Goal: Register for event/course

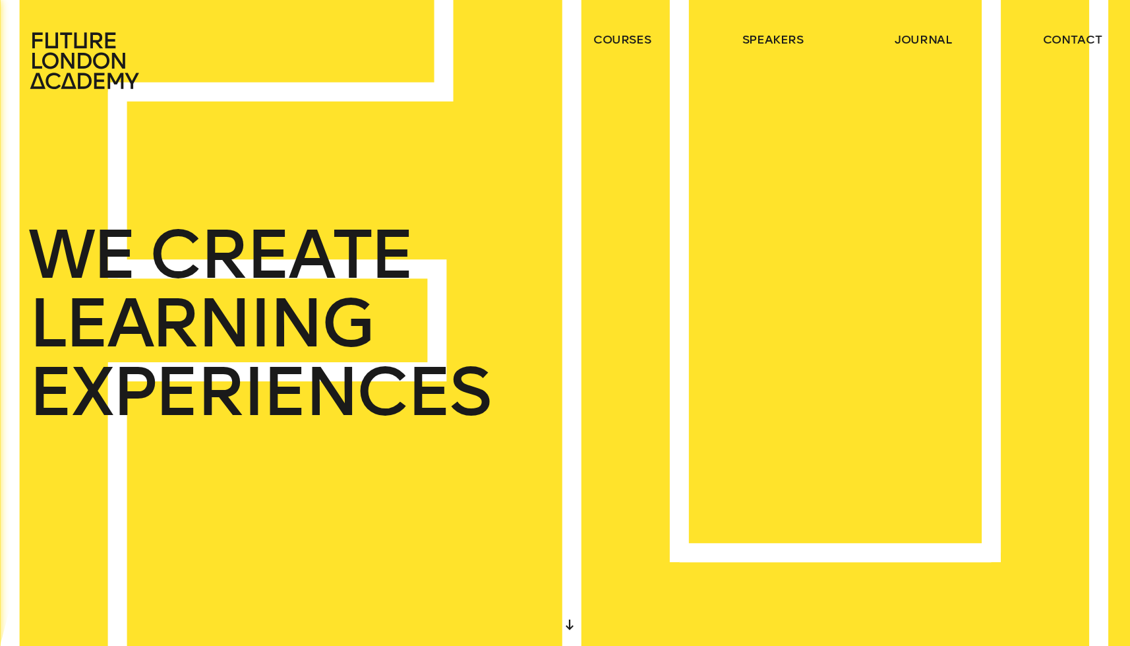
drag, startPoint x: 678, startPoint y: 474, endPoint x: 677, endPoint y: 483, distance: 8.7
click at [677, 0] on div "START DESIGNING YOUR FUTURE TODAY WE CREATE LEARNING EXPERIENCES IN THE HEART O…" at bounding box center [565, 0] width 1130 height 0
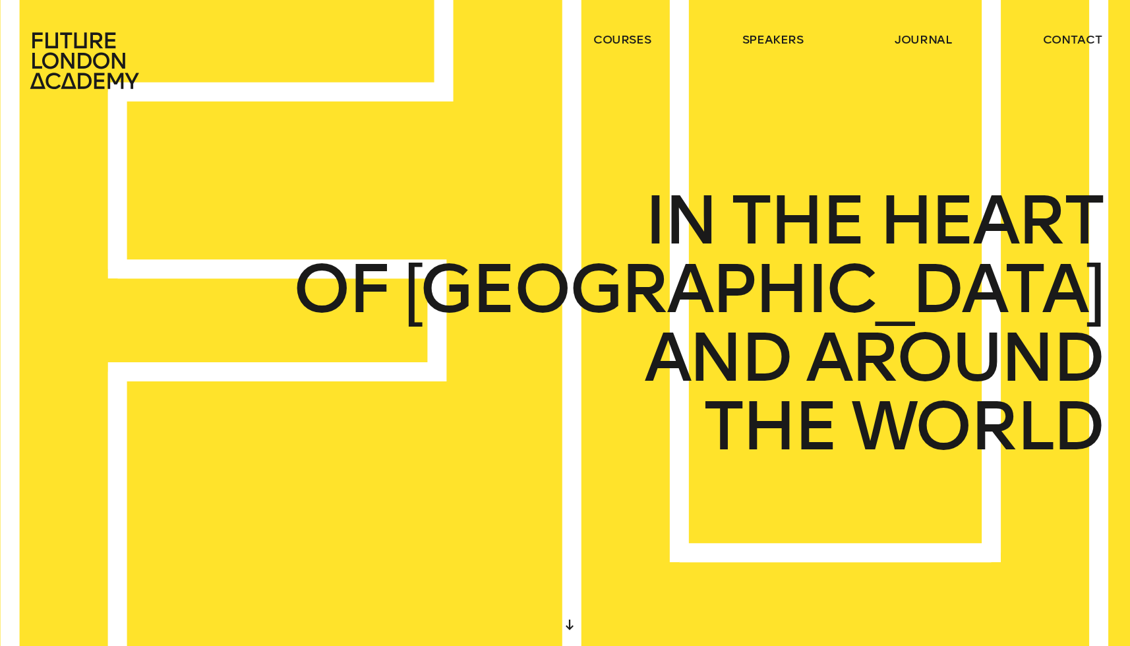
drag, startPoint x: 561, startPoint y: 404, endPoint x: 588, endPoint y: 324, distance: 83.8
click at [582, 325] on div "START DESIGNING YOUR FUTURE TODAY WE CREATE LEARNING EXPERIENCES IN THE HEART O…" at bounding box center [565, 323] width 1130 height 646
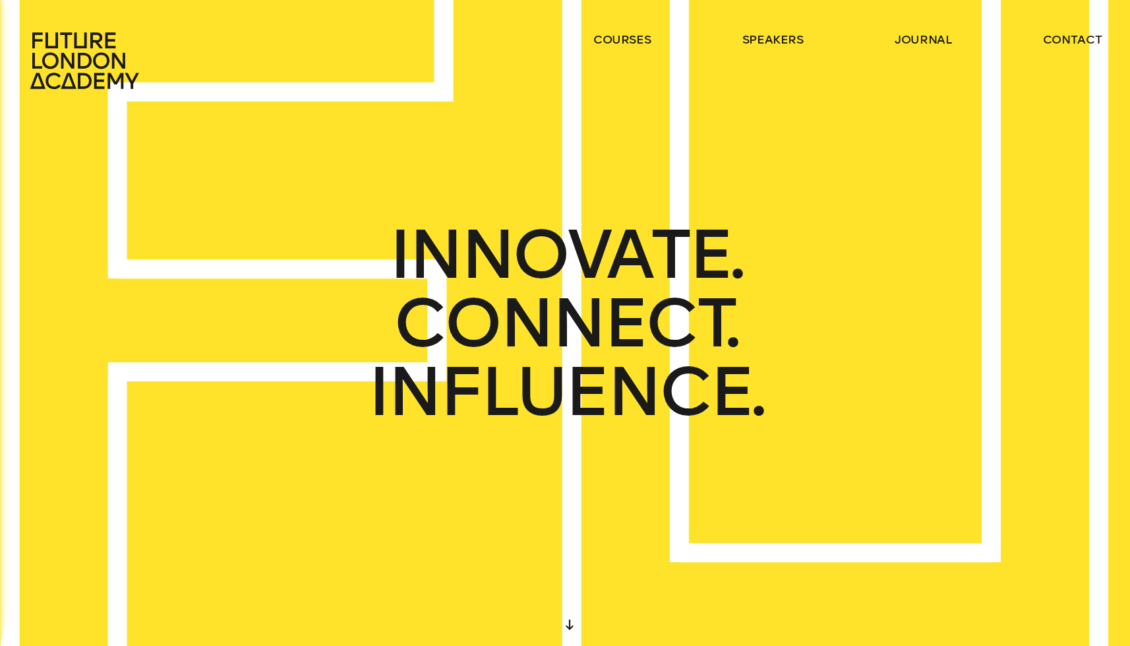
drag, startPoint x: 562, startPoint y: 485, endPoint x: 561, endPoint y: 443, distance: 41.6
click at [561, 443] on div "START DESIGNING YOUR FUTURE TODAY WE CREATE LEARNING EXPERIENCES IN THE HEART O…" at bounding box center [565, 323] width 1130 height 646
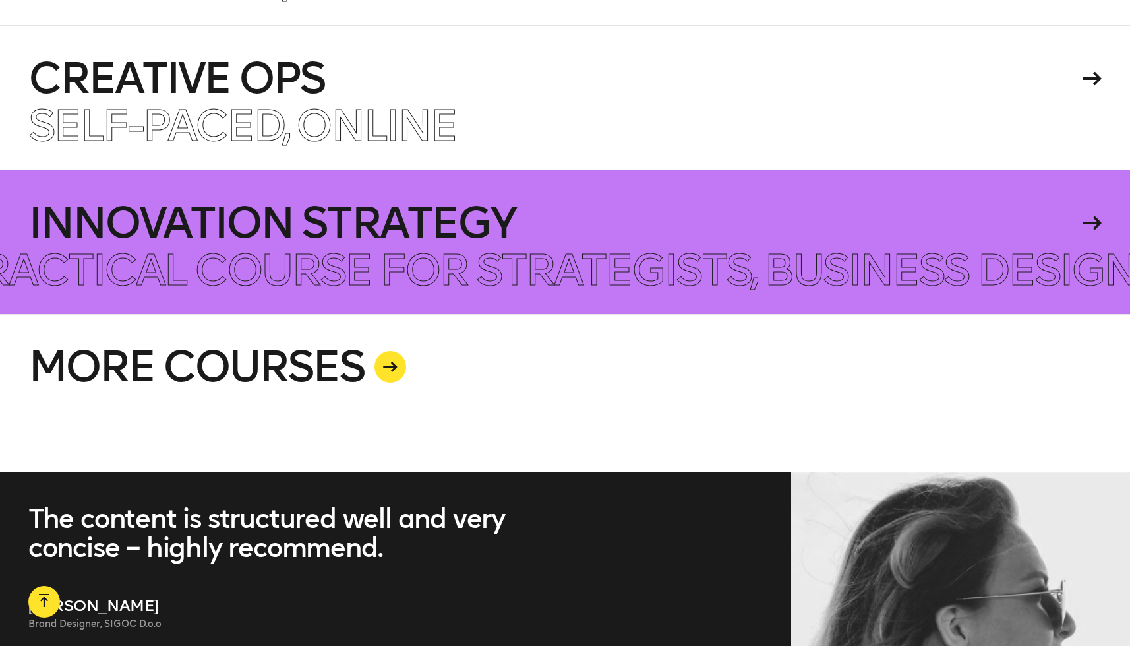
scroll to position [3542, 0]
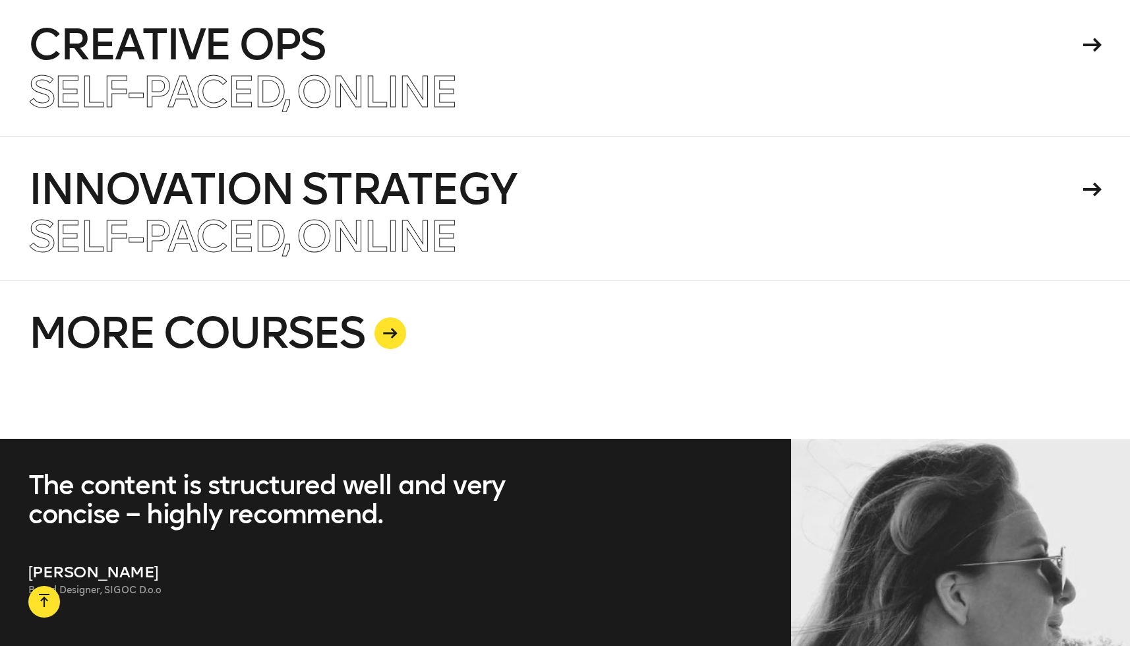
click at [358, 283] on link "MORE COURSES" at bounding box center [565, 359] width 1074 height 158
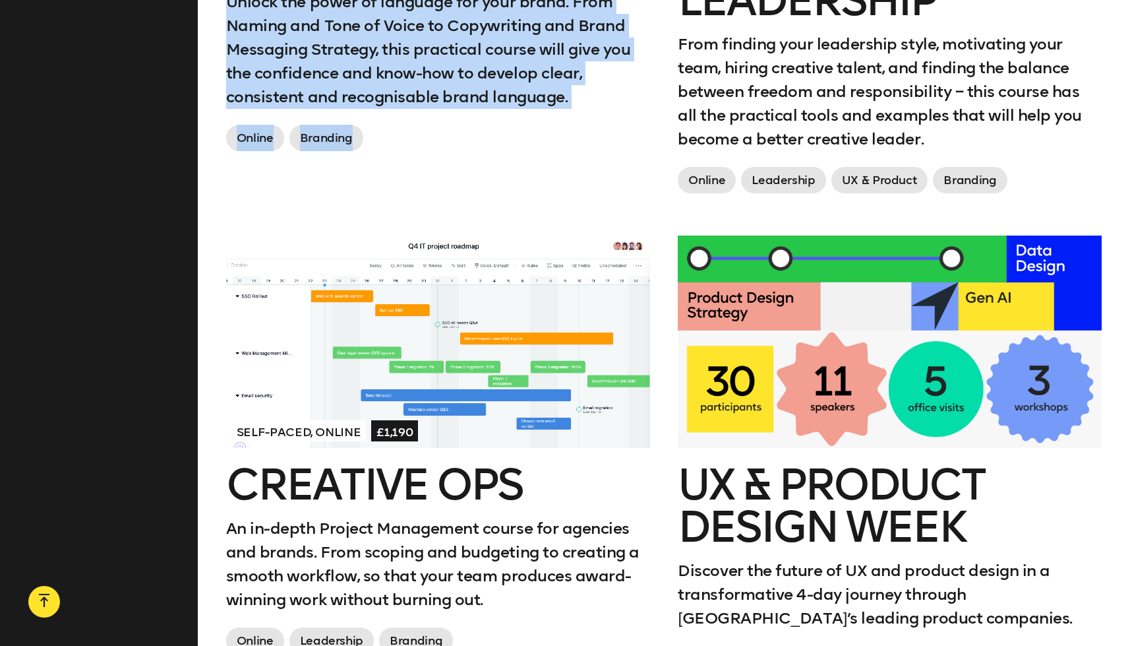
scroll to position [1950, 0]
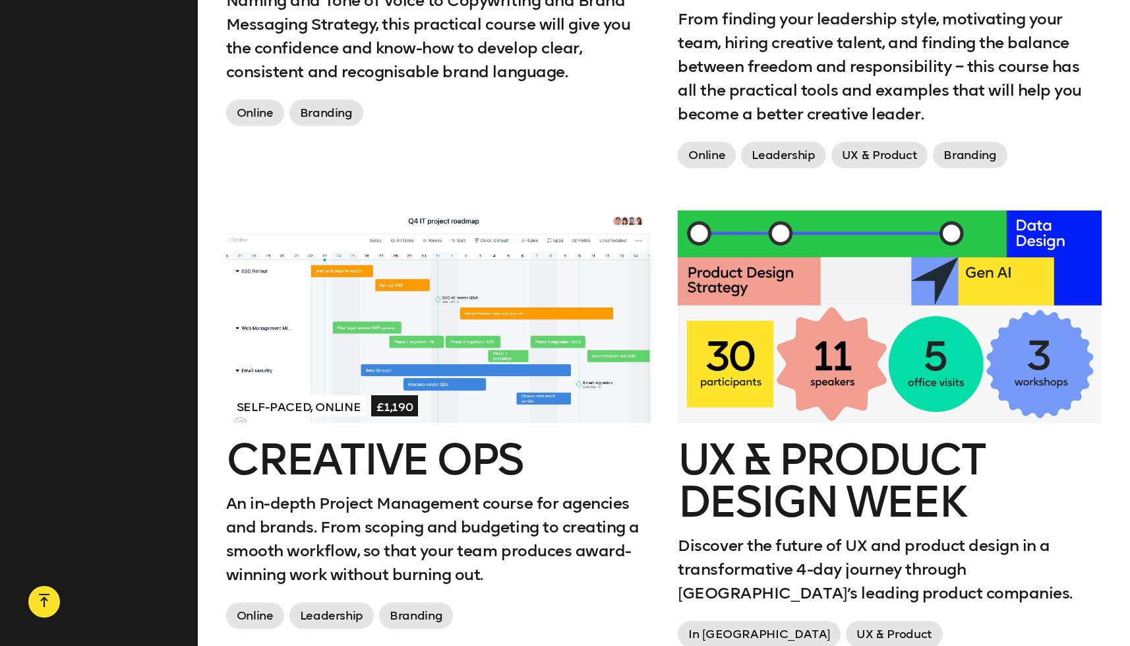
click at [663, 391] on div "Self-paced, Online £1,190 Creative Ops An in-depth Project Management course fo…" at bounding box center [438, 449] width 452 height 478
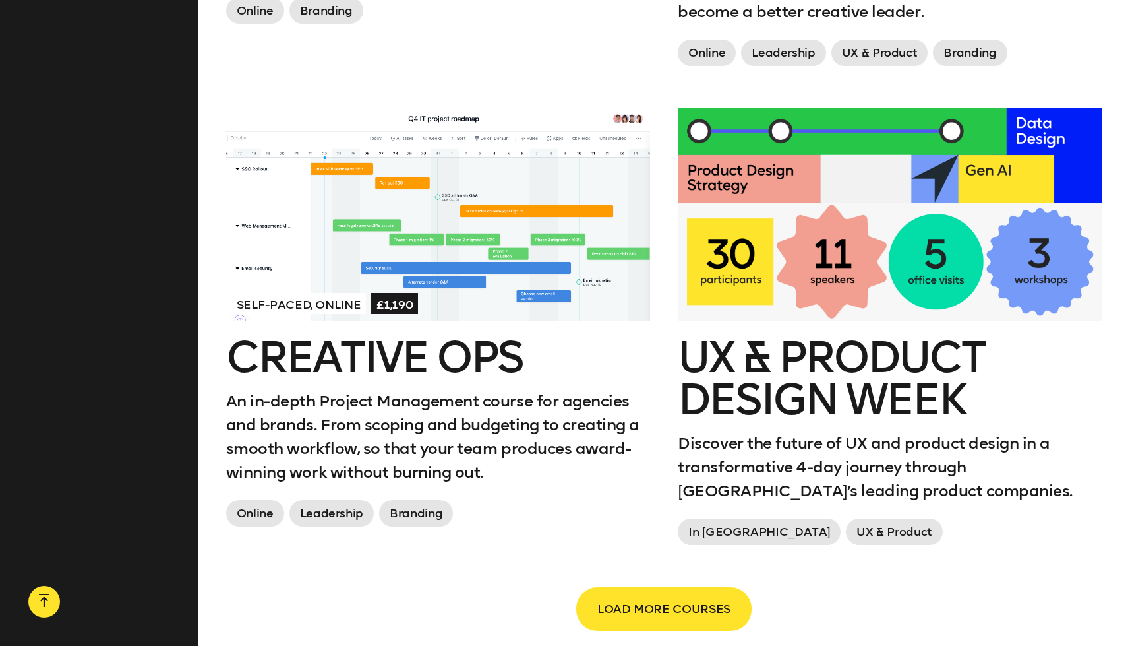
scroll to position [2163, 0]
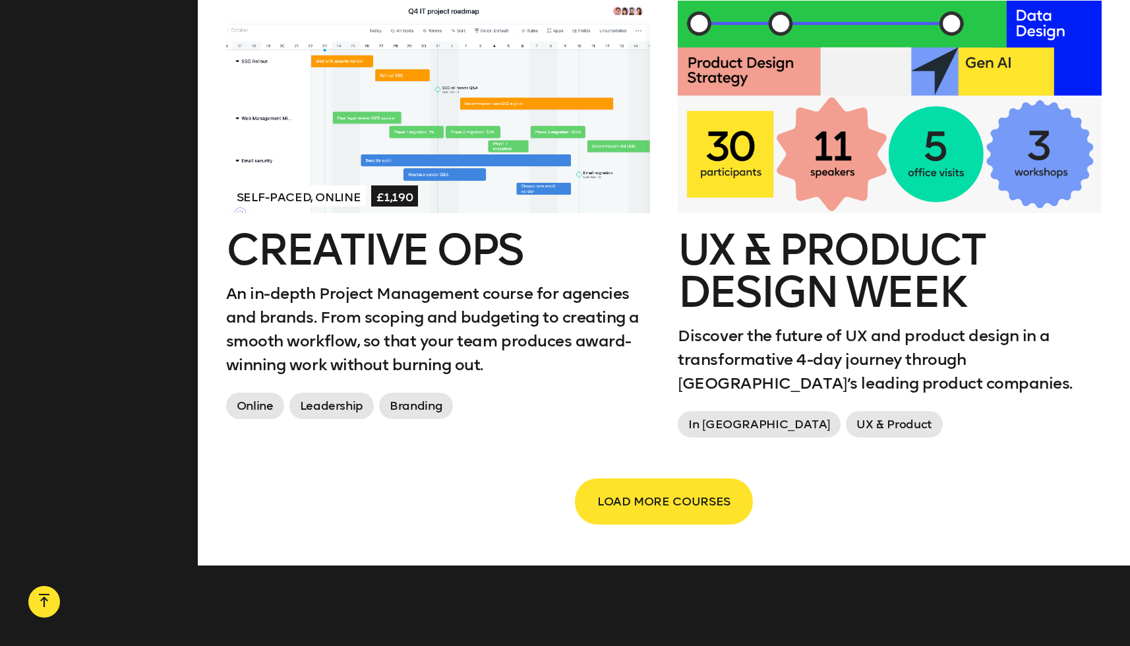
click at [663, 493] on span "LOAD MORE COURSES" at bounding box center [664, 501] width 133 height 25
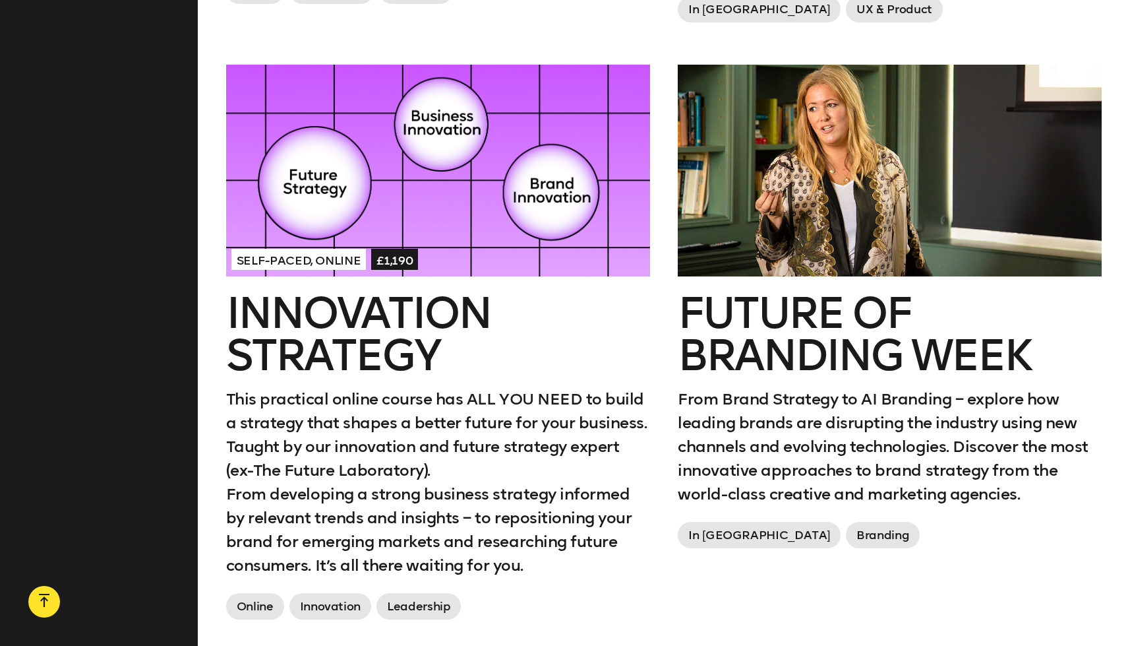
scroll to position [2579, 0]
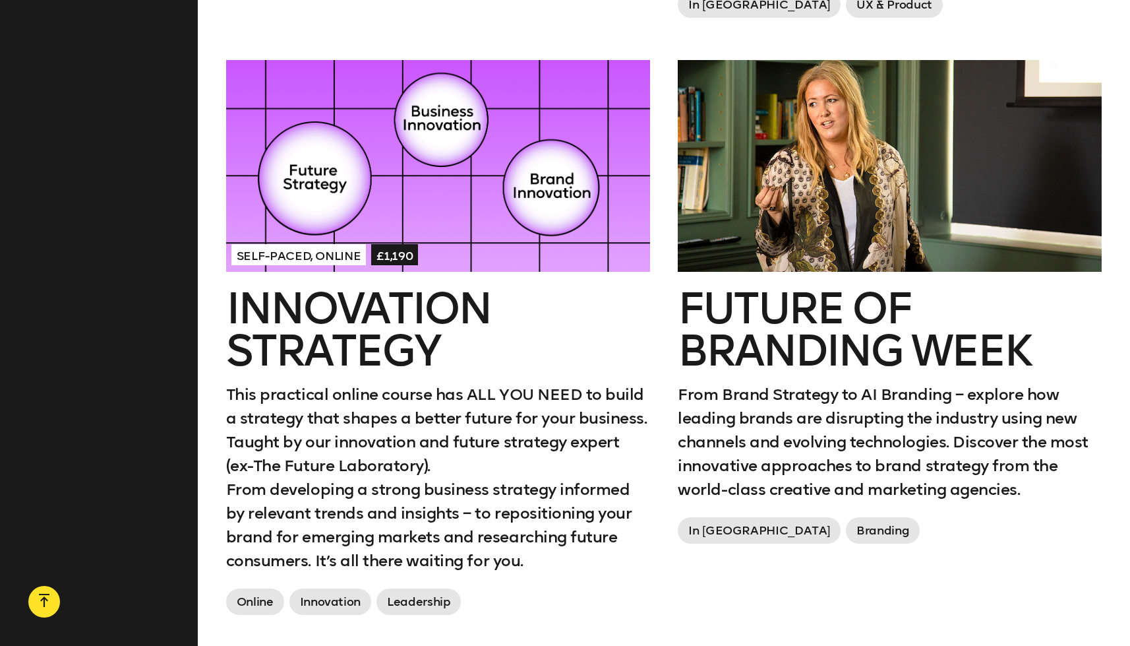
click at [657, 394] on div "Self-paced, Online £1,190 Innovation Strategy This practical online course has …" at bounding box center [438, 358] width 452 height 597
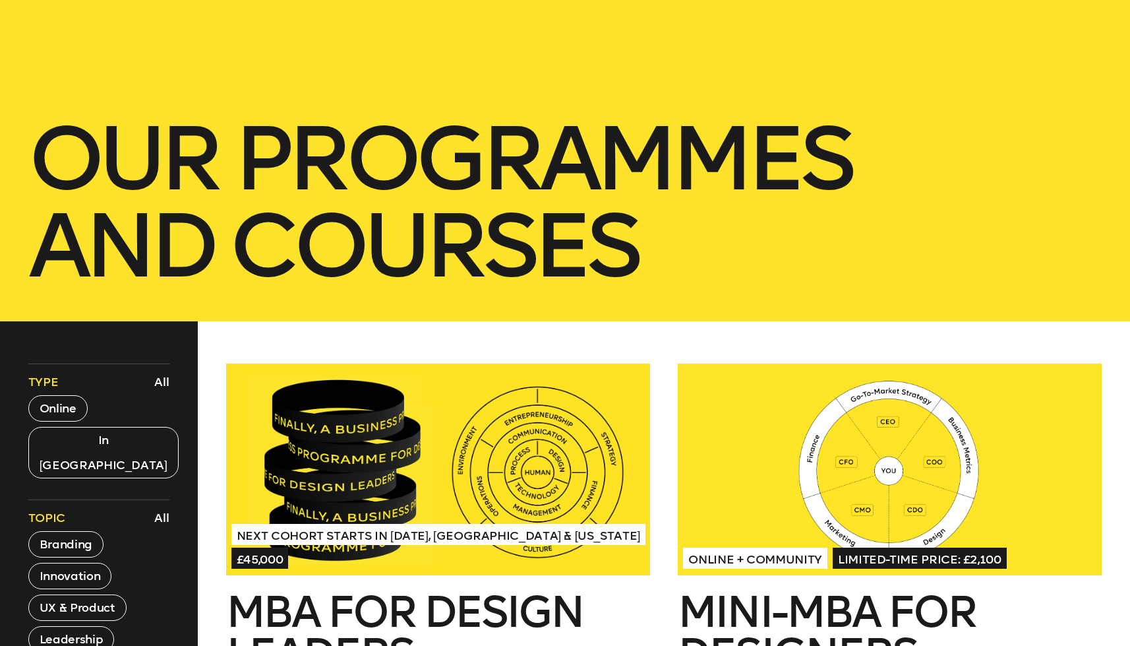
scroll to position [0, 0]
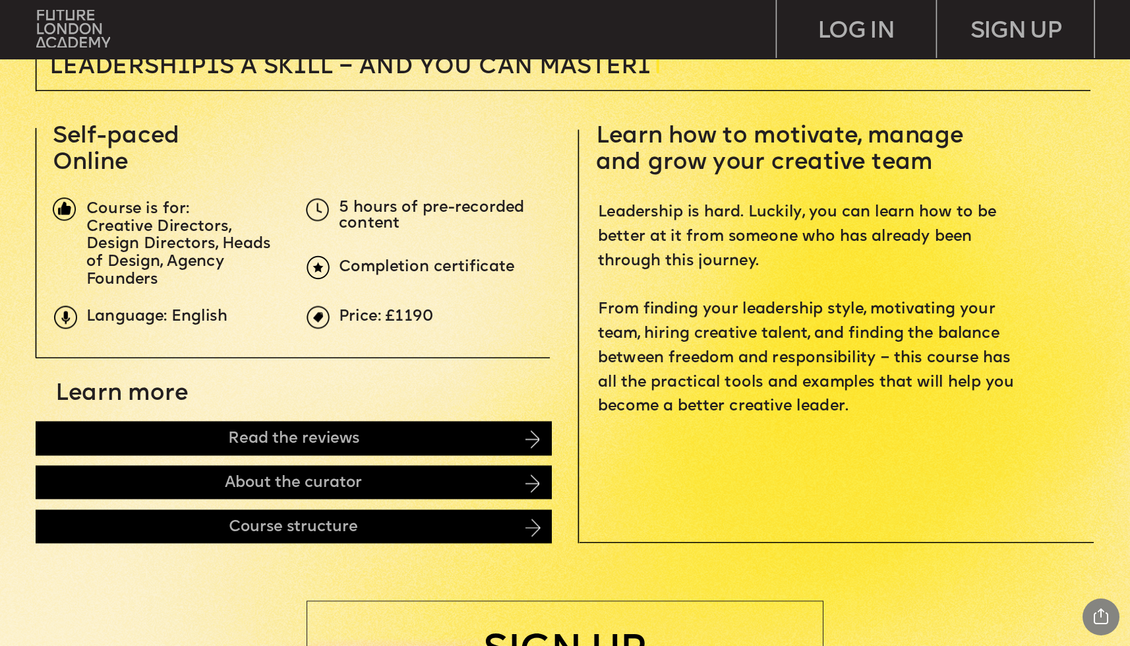
scroll to position [491, 0]
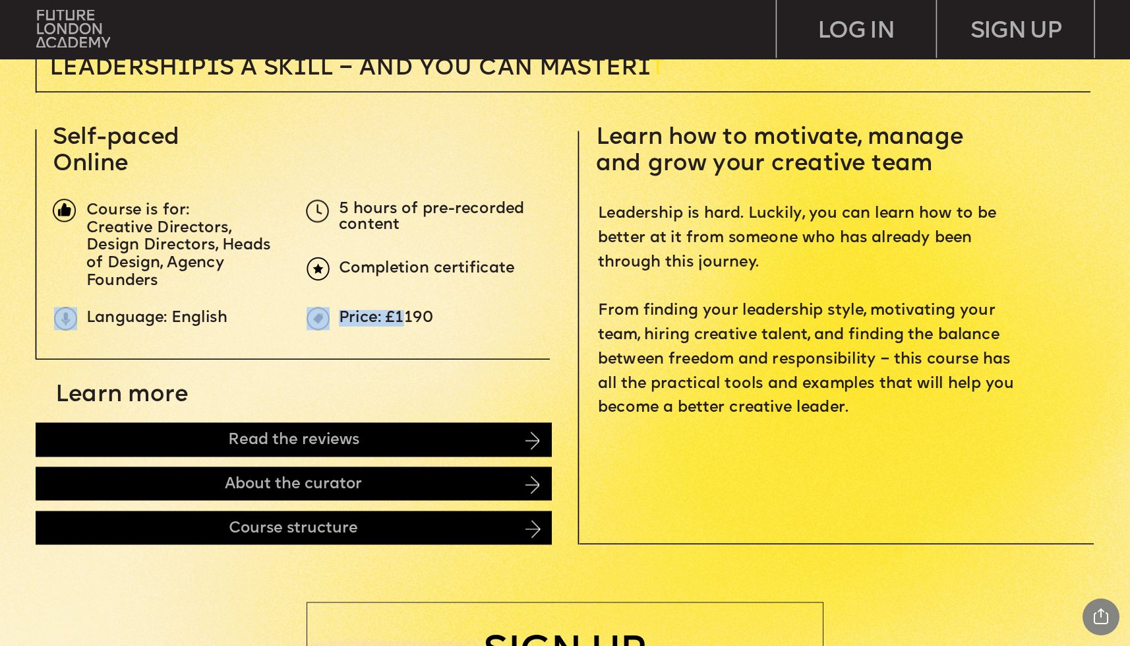
drag, startPoint x: 406, startPoint y: 313, endPoint x: 547, endPoint y: 275, distance: 145.4
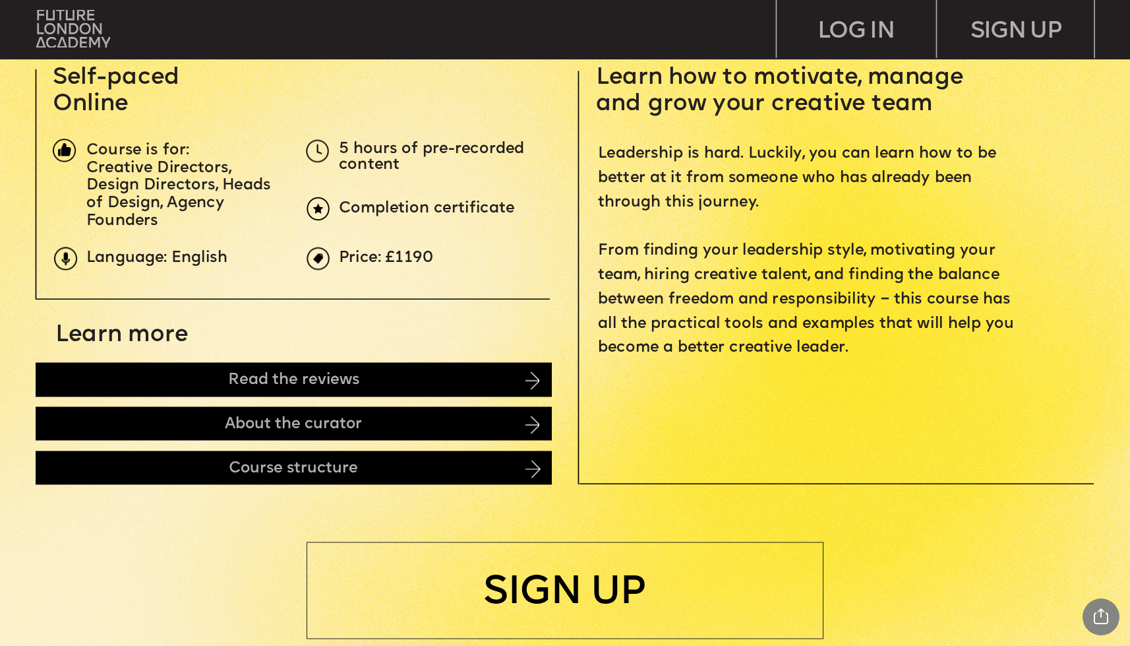
scroll to position [0, 0]
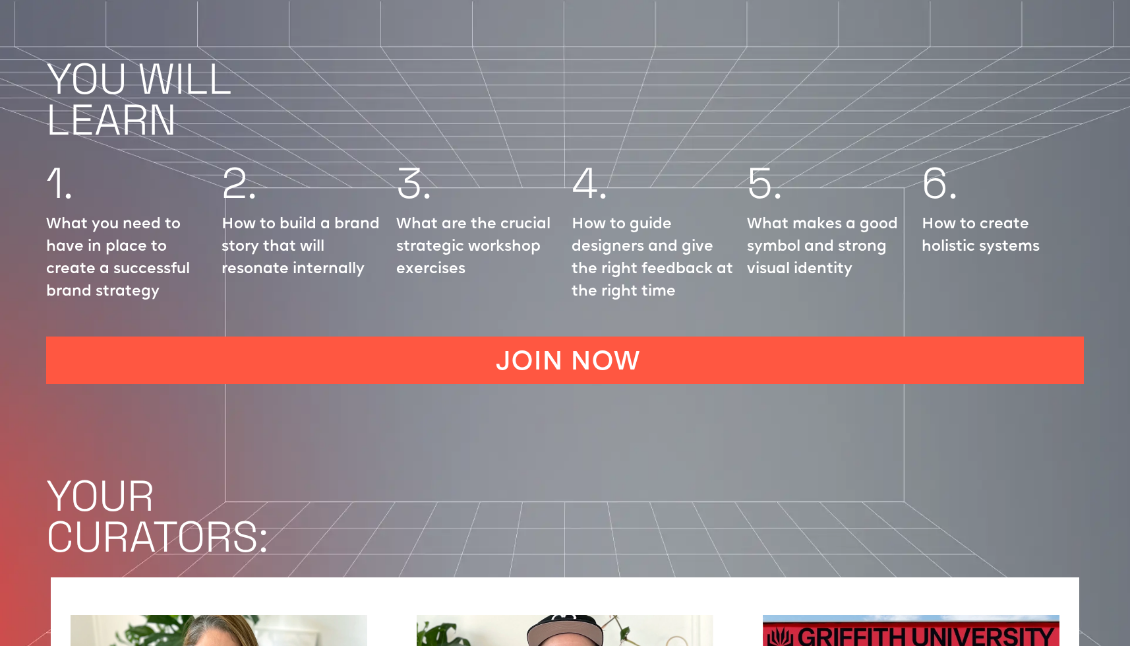
scroll to position [1795, 0]
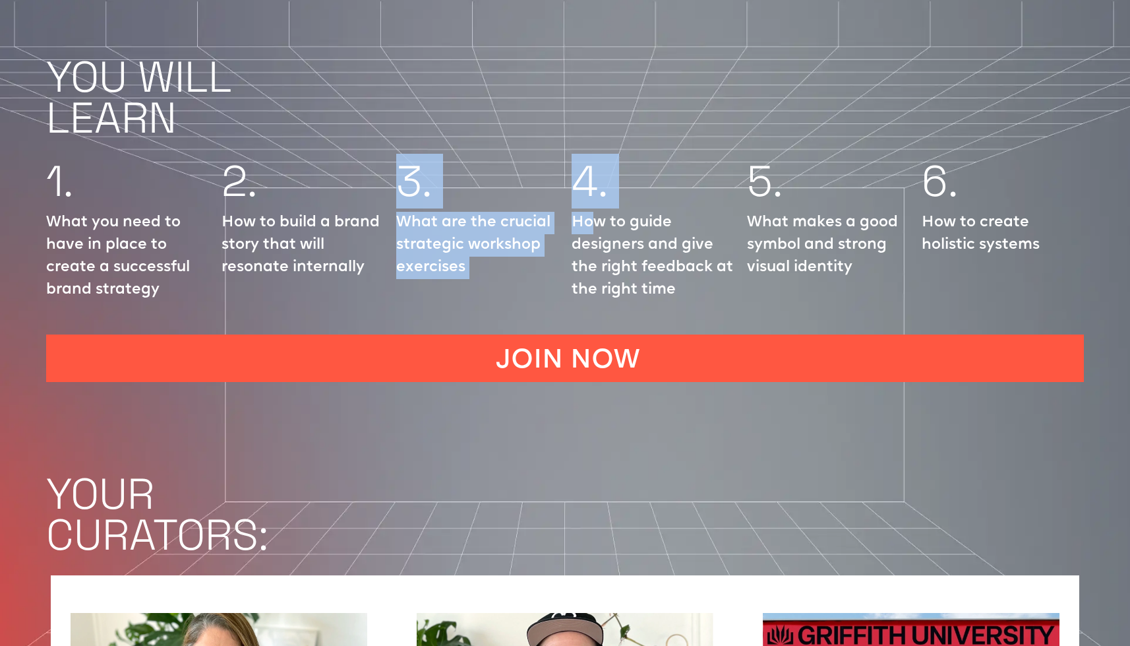
drag, startPoint x: 214, startPoint y: 242, endPoint x: 634, endPoint y: 197, distance: 421.8
click at [603, 185] on div "1. What you need to have in place to create a successful brand strategy 2. How …" at bounding box center [565, 234] width 1130 height 173
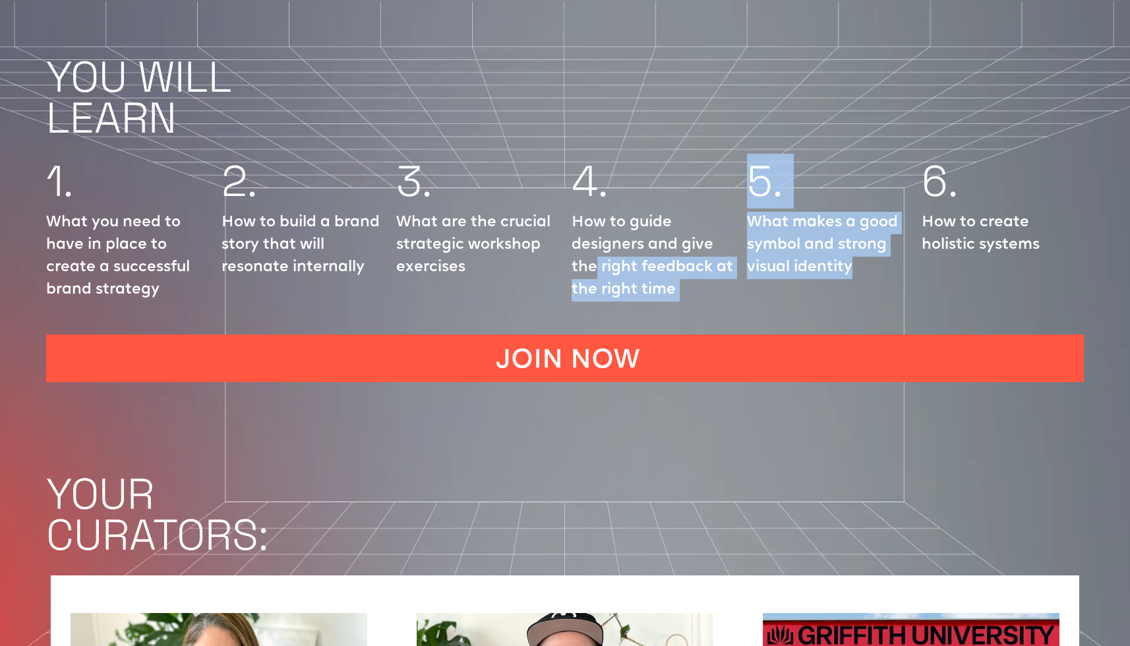
drag, startPoint x: 865, startPoint y: 247, endPoint x: 584, endPoint y: 226, distance: 282.4
click at [590, 225] on div "1. What you need to have in place to create a successful brand strategy 2. How …" at bounding box center [565, 234] width 1130 height 173
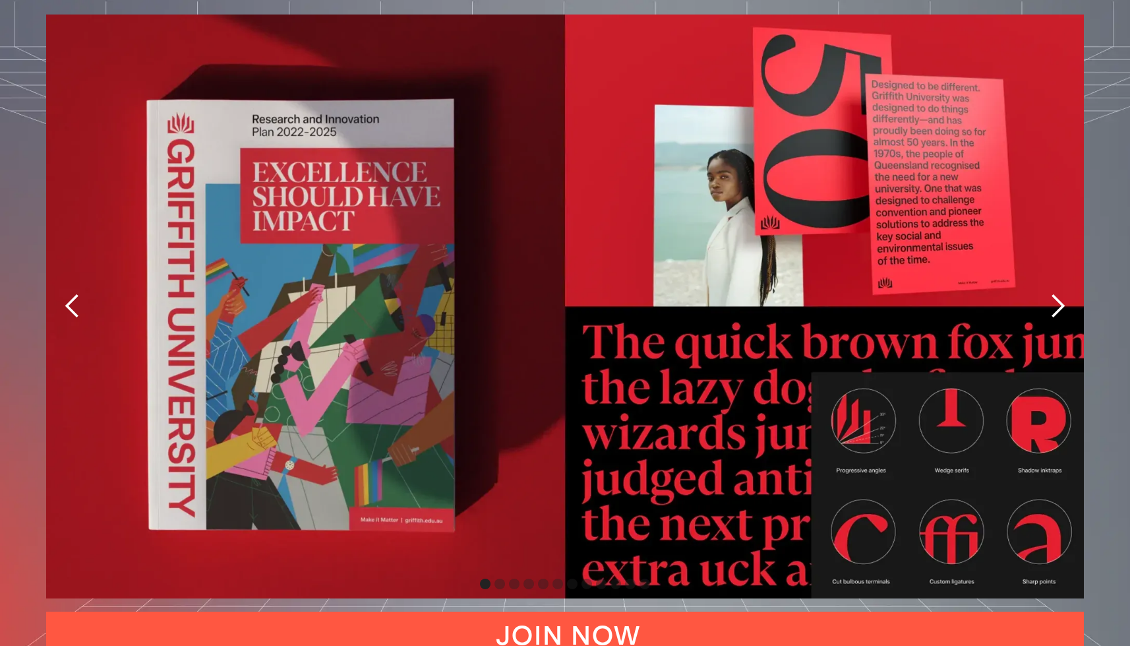
scroll to position [2887, 0]
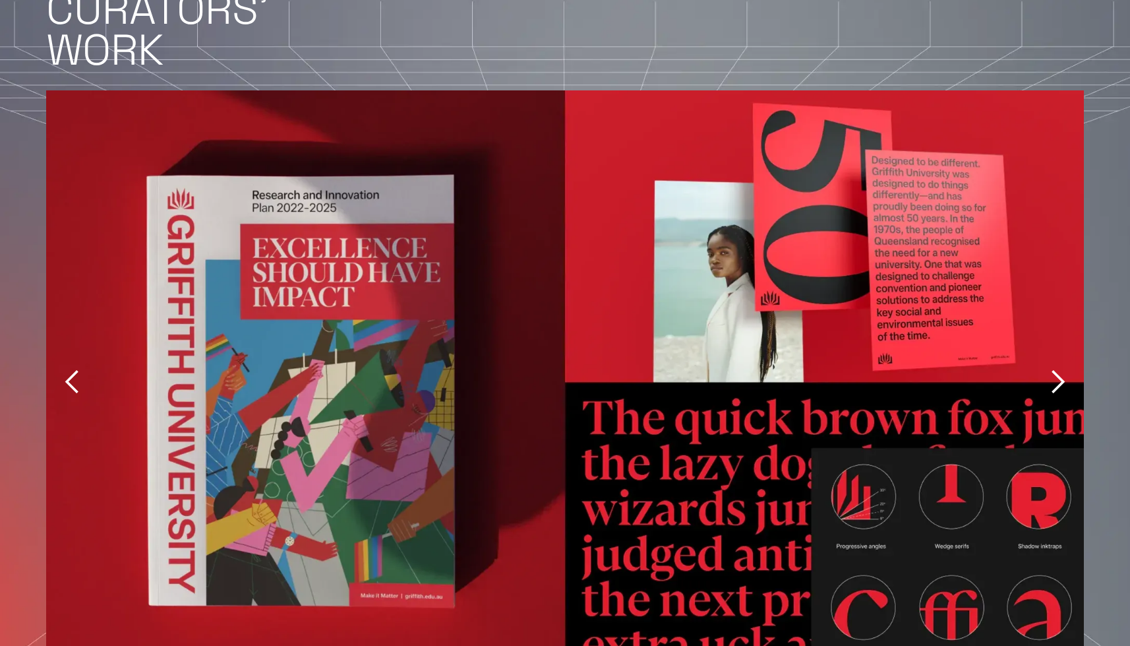
click at [1060, 369] on div "next slide" at bounding box center [1058, 382] width 26 height 26
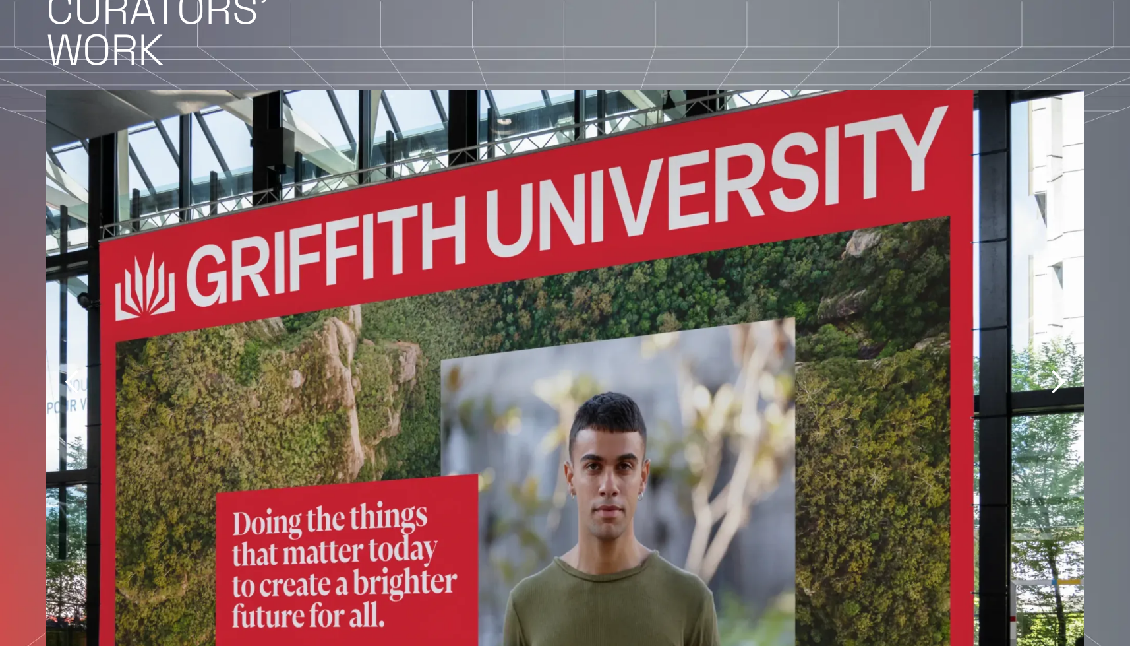
click at [1060, 369] on div "next slide" at bounding box center [1058, 382] width 26 height 26
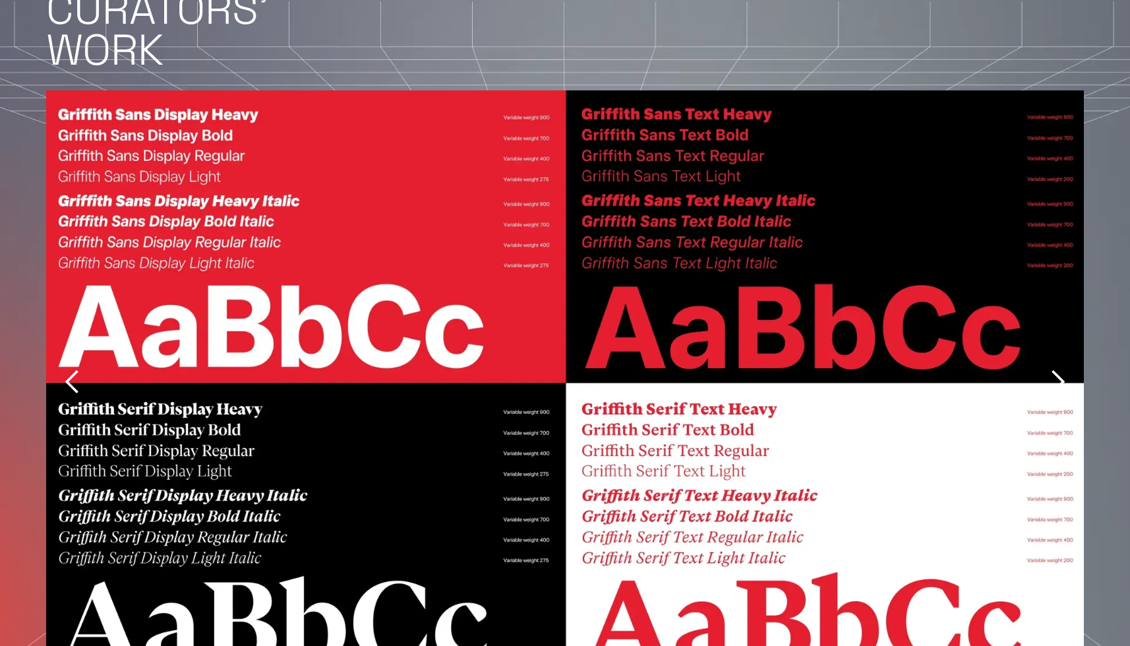
click at [1060, 369] on div "next slide" at bounding box center [1058, 382] width 26 height 26
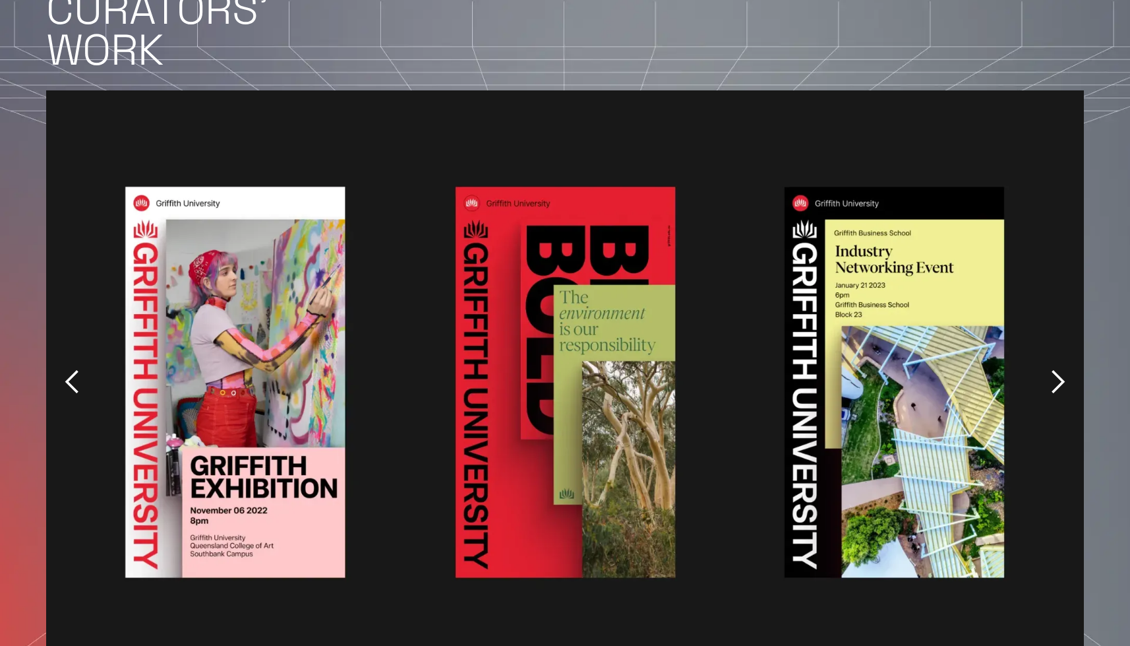
click at [1060, 369] on div "next slide" at bounding box center [1058, 382] width 26 height 26
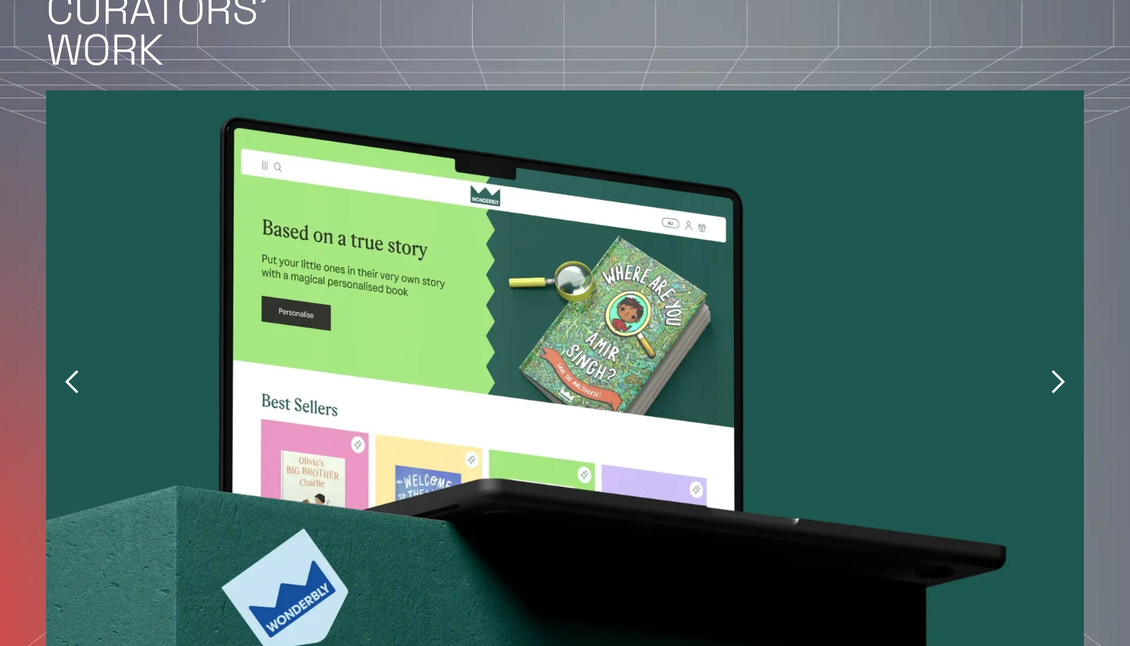
click at [1060, 369] on div "next slide" at bounding box center [1058, 382] width 26 height 26
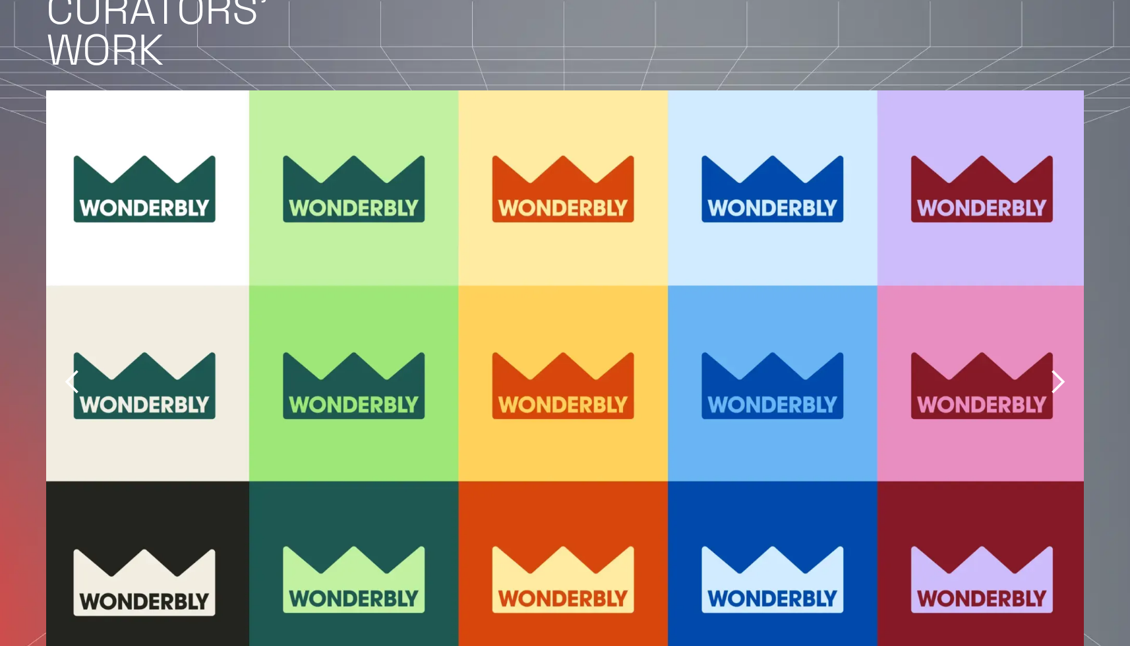
click at [1060, 369] on div "next slide" at bounding box center [1058, 382] width 26 height 26
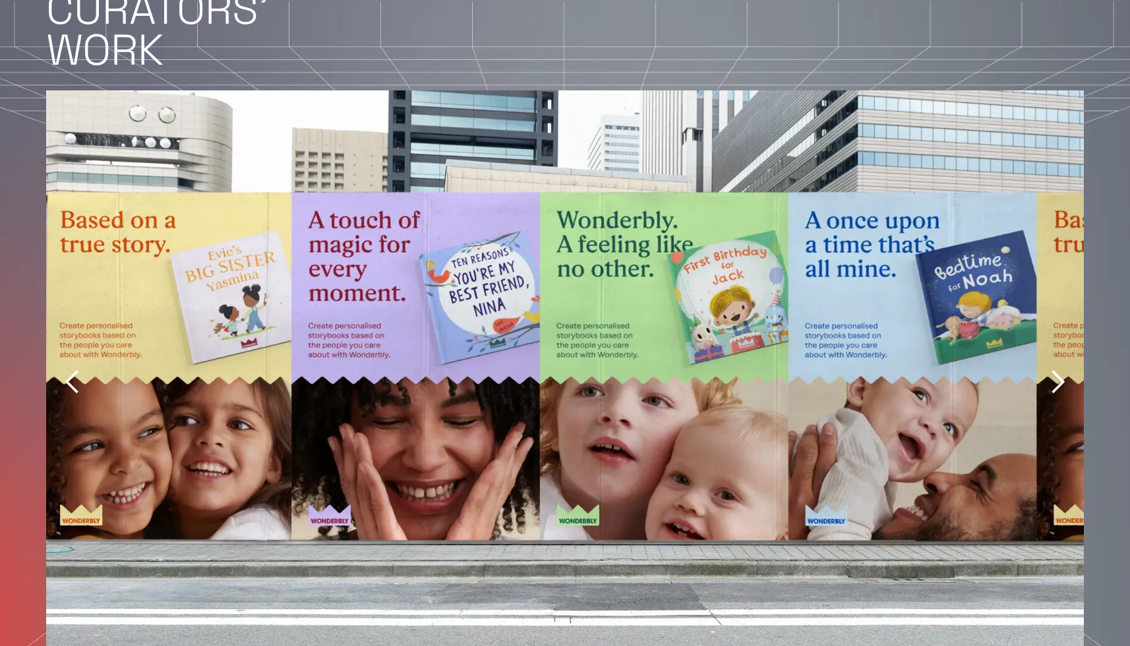
click at [1060, 369] on div "next slide" at bounding box center [1058, 382] width 26 height 26
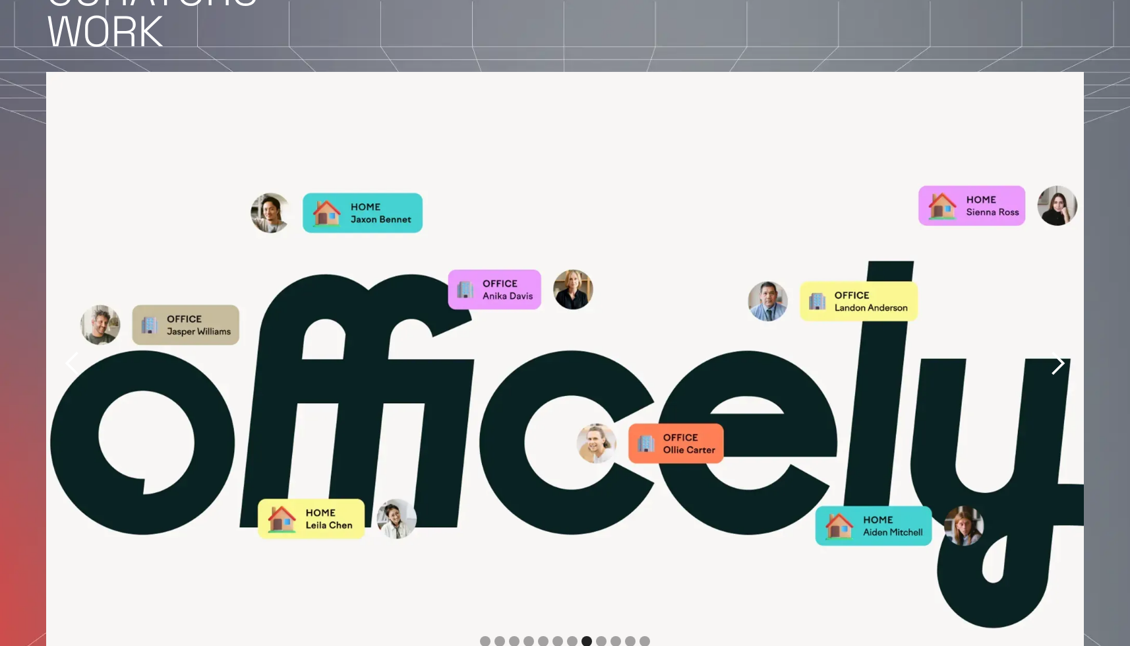
scroll to position [2908, 0]
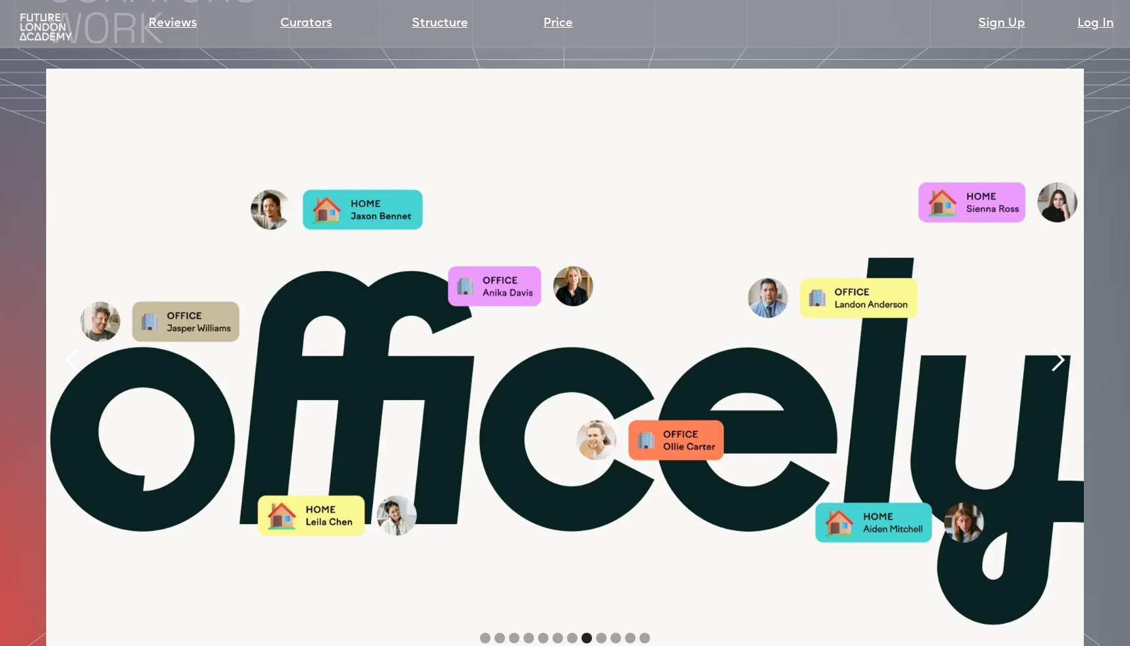
click at [1062, 347] on div "next slide" at bounding box center [1058, 360] width 26 height 26
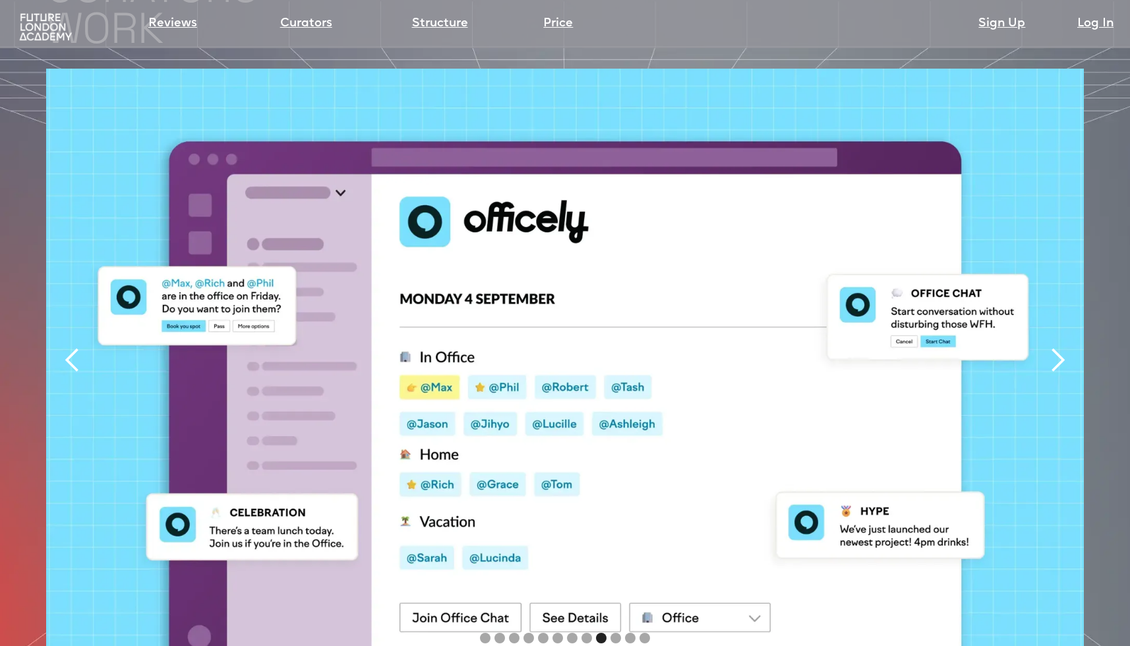
click at [1061, 347] on div "next slide" at bounding box center [1058, 360] width 26 height 26
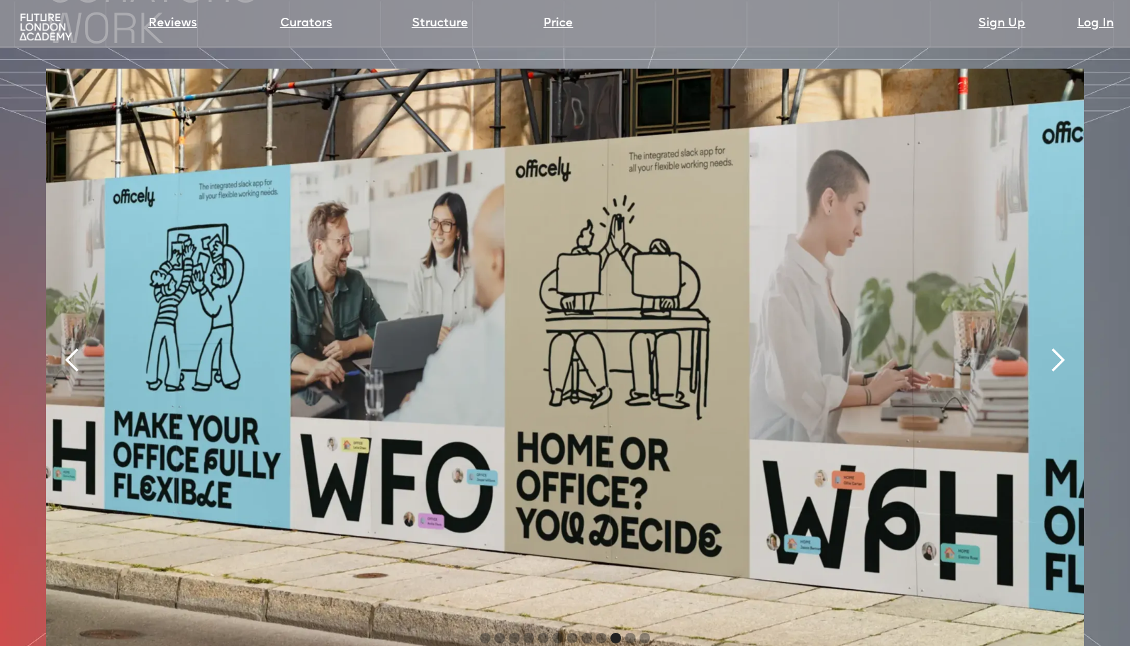
click at [1061, 347] on div "next slide" at bounding box center [1058, 360] width 26 height 26
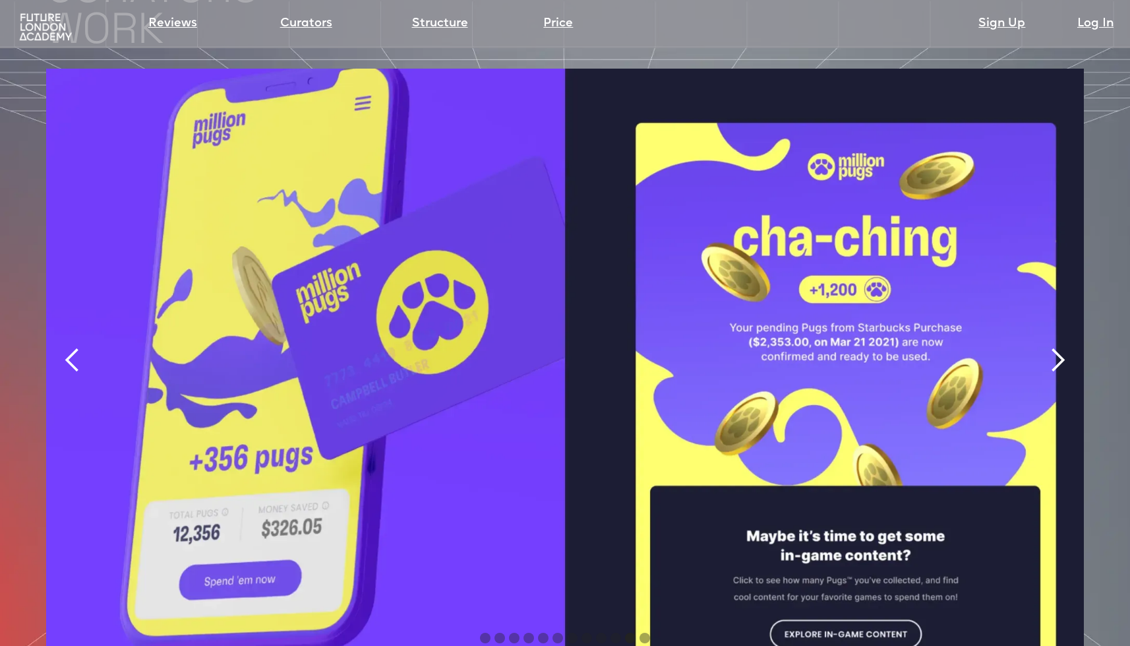
click at [88, 311] on div "previous slide" at bounding box center [72, 361] width 53 height 584
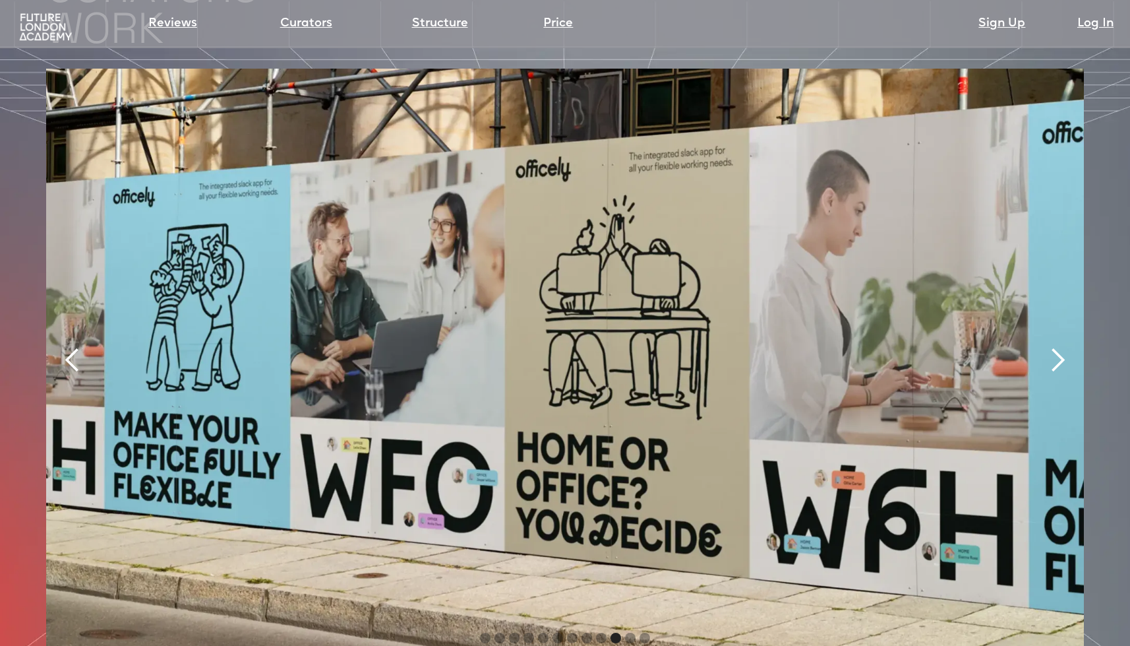
click at [1055, 347] on div "next slide" at bounding box center [1058, 360] width 26 height 26
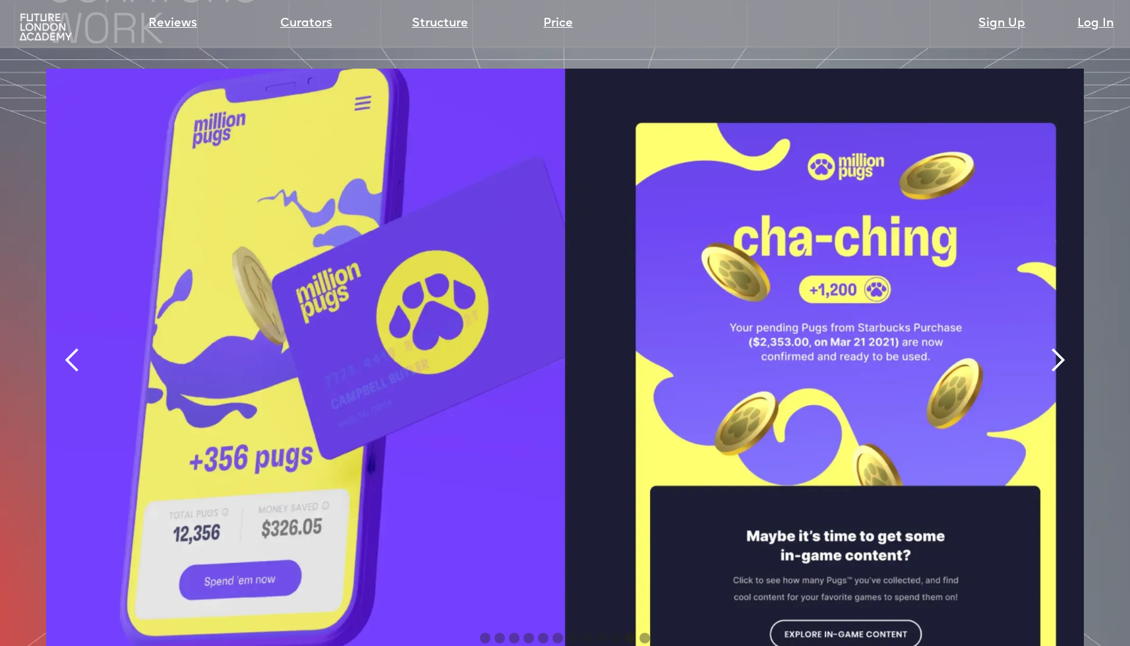
click at [1057, 347] on div "next slide" at bounding box center [1058, 360] width 26 height 26
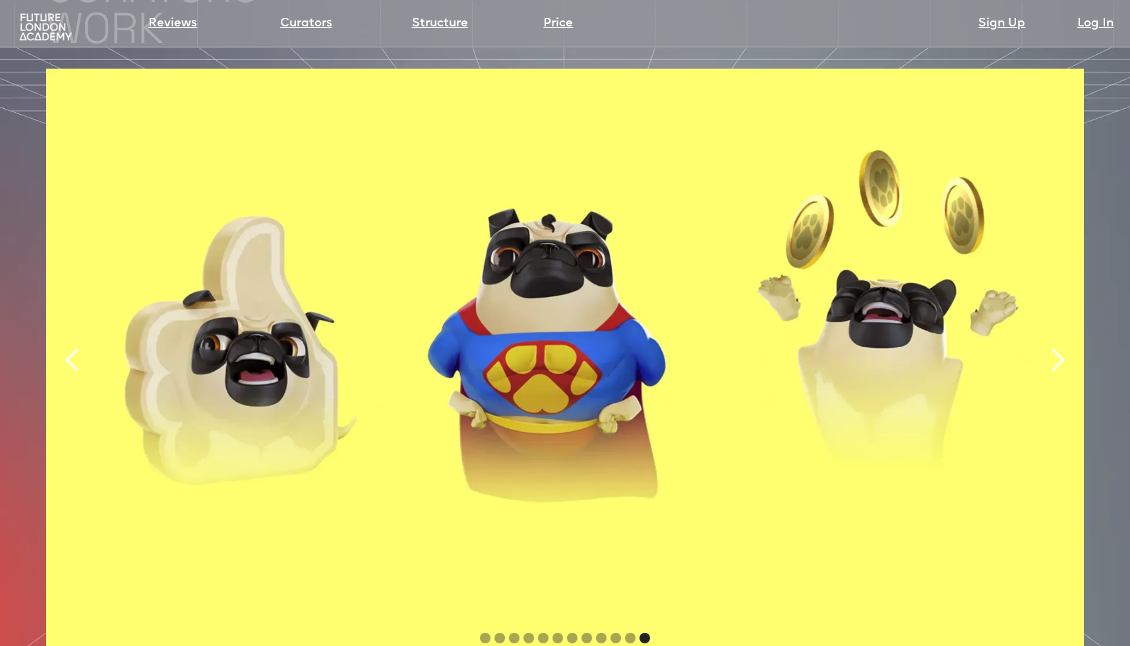
click at [1057, 347] on div "next slide" at bounding box center [1058, 360] width 26 height 26
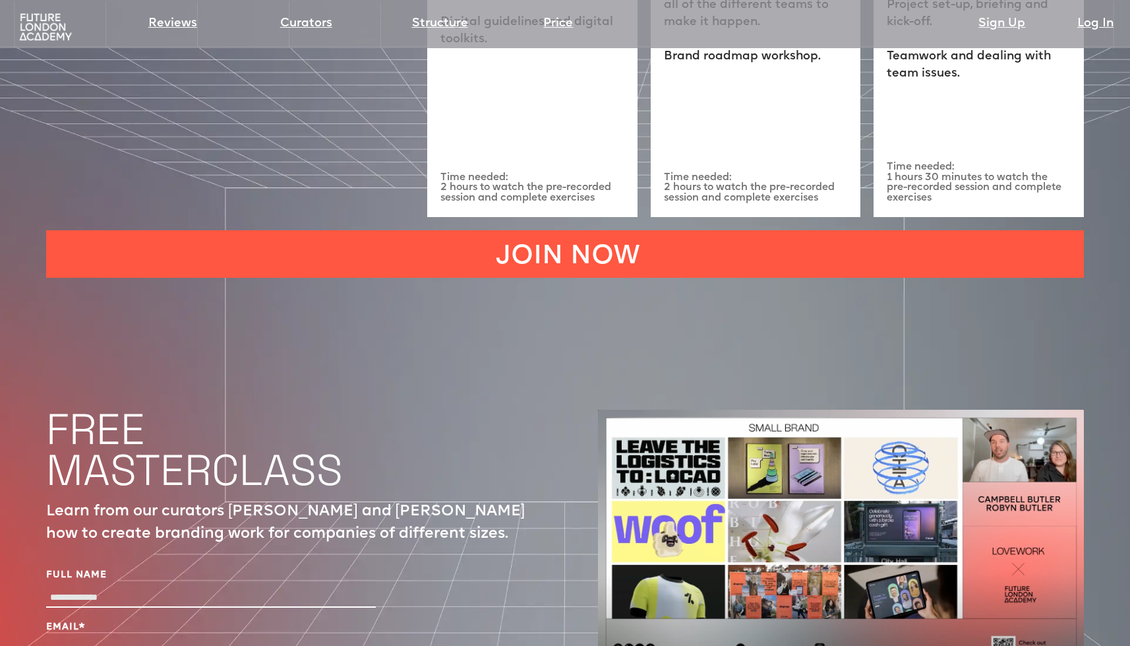
scroll to position [4425, 0]
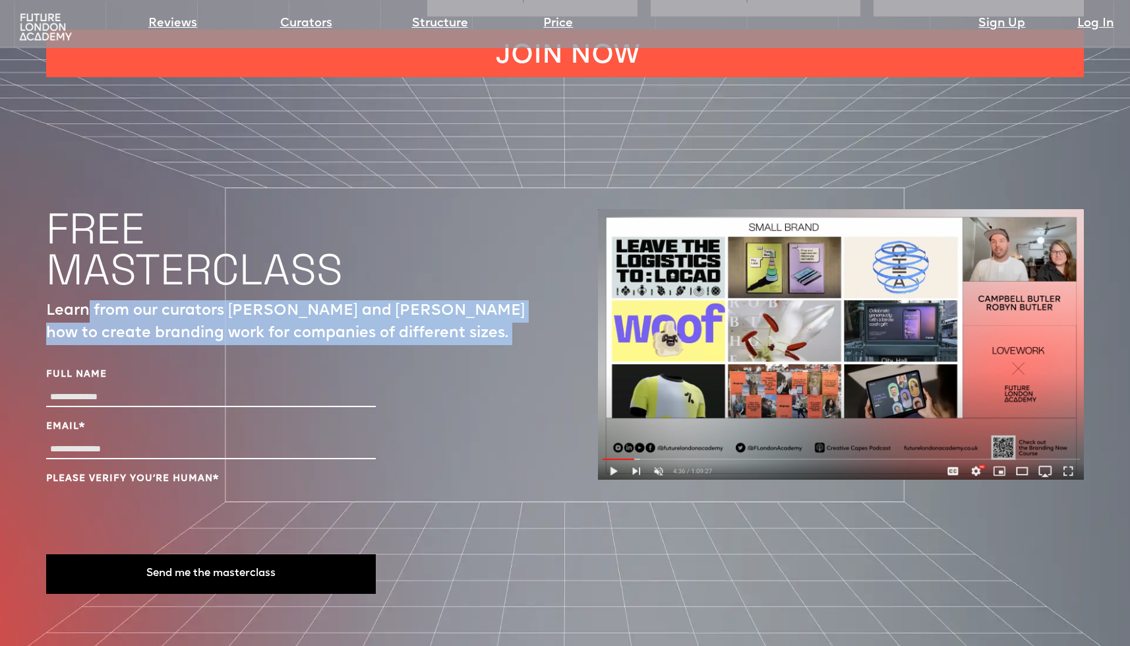
drag, startPoint x: 95, startPoint y: 263, endPoint x: 185, endPoint y: 307, distance: 100.0
click at [185, 307] on div "FREE MASTERCLASS Learn from our curators Campbell and Robyn Butler how to creat…" at bounding box center [289, 406] width 486 height 395
click at [284, 300] on p "Learn from our curators Campbell and Robyn Butler how to create branding work f…" at bounding box center [289, 322] width 486 height 45
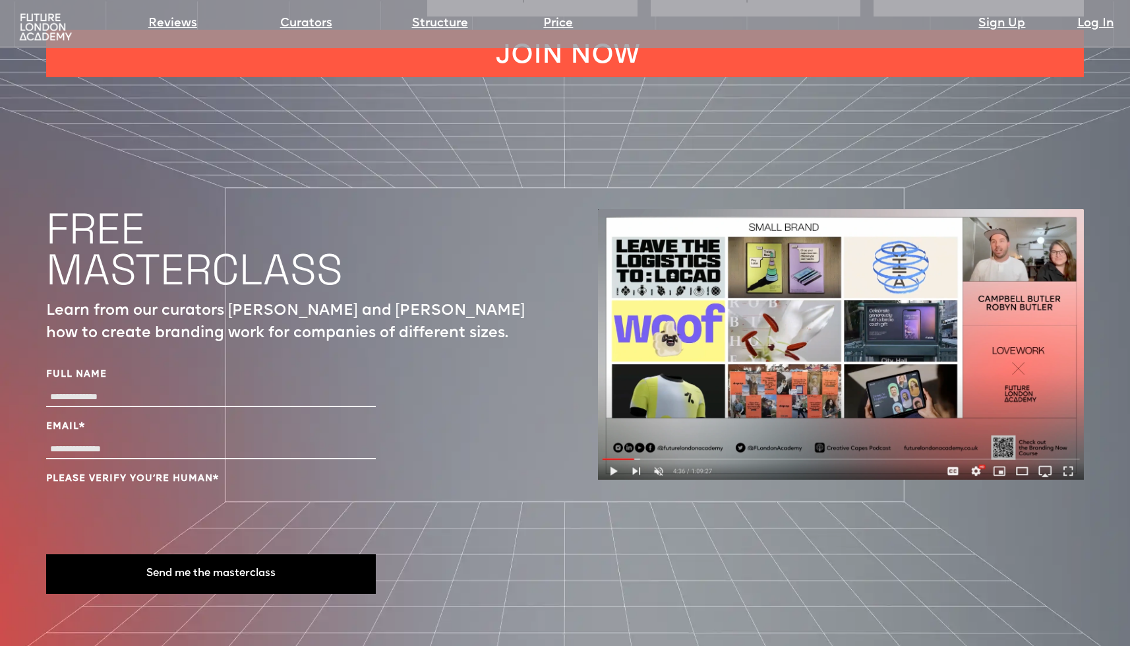
click at [171, 388] on input "Full Name" at bounding box center [211, 397] width 330 height 19
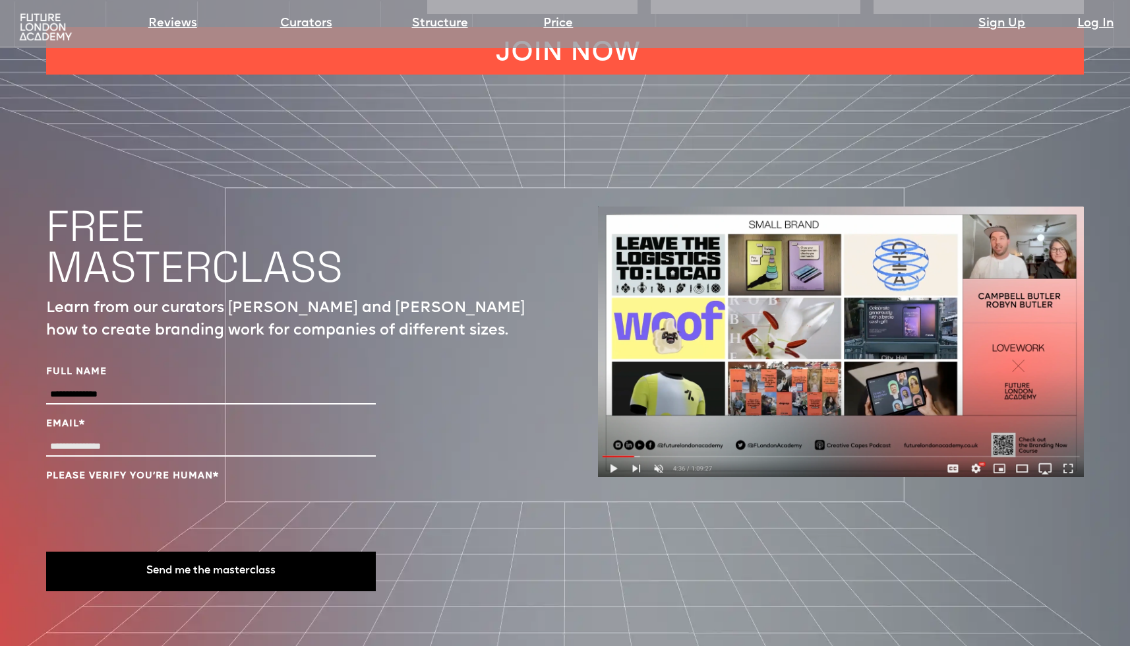
type input "**********"
click at [165, 417] on div "Email *" at bounding box center [211, 438] width 330 height 42
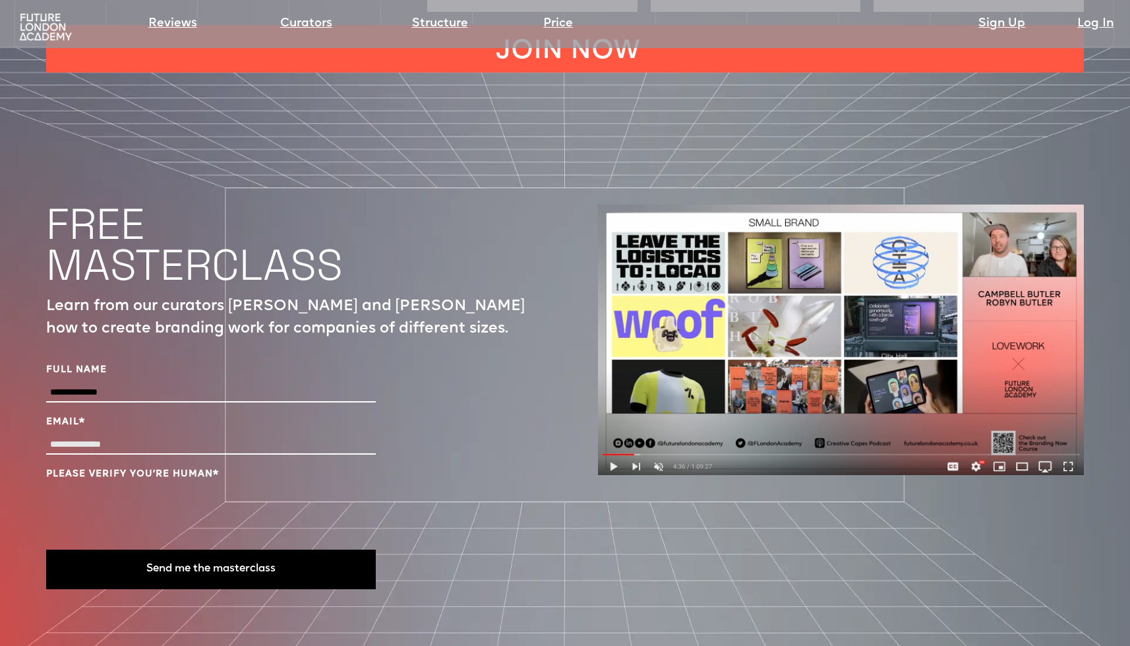
click at [171, 435] on input "Email *" at bounding box center [211, 444] width 330 height 19
click at [159, 435] on input "Email *" at bounding box center [211, 444] width 330 height 19
type input "**********"
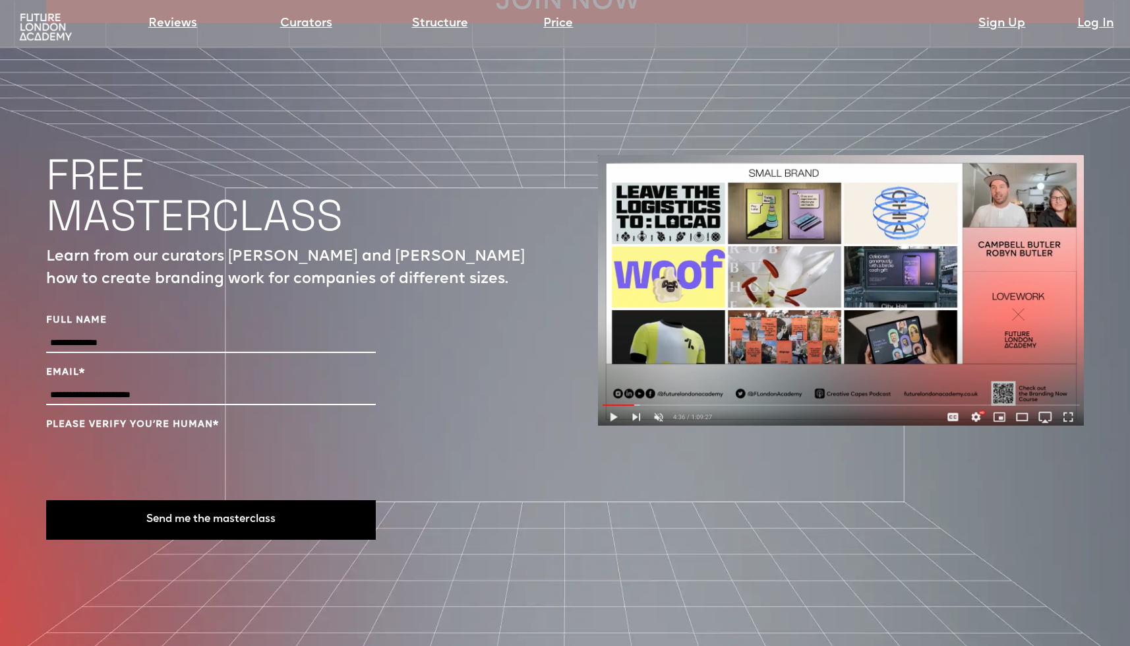
scroll to position [4480, 0]
click at [690, 267] on img at bounding box center [841, 289] width 486 height 270
click at [228, 499] on button "Send me the masterclass" at bounding box center [211, 519] width 330 height 40
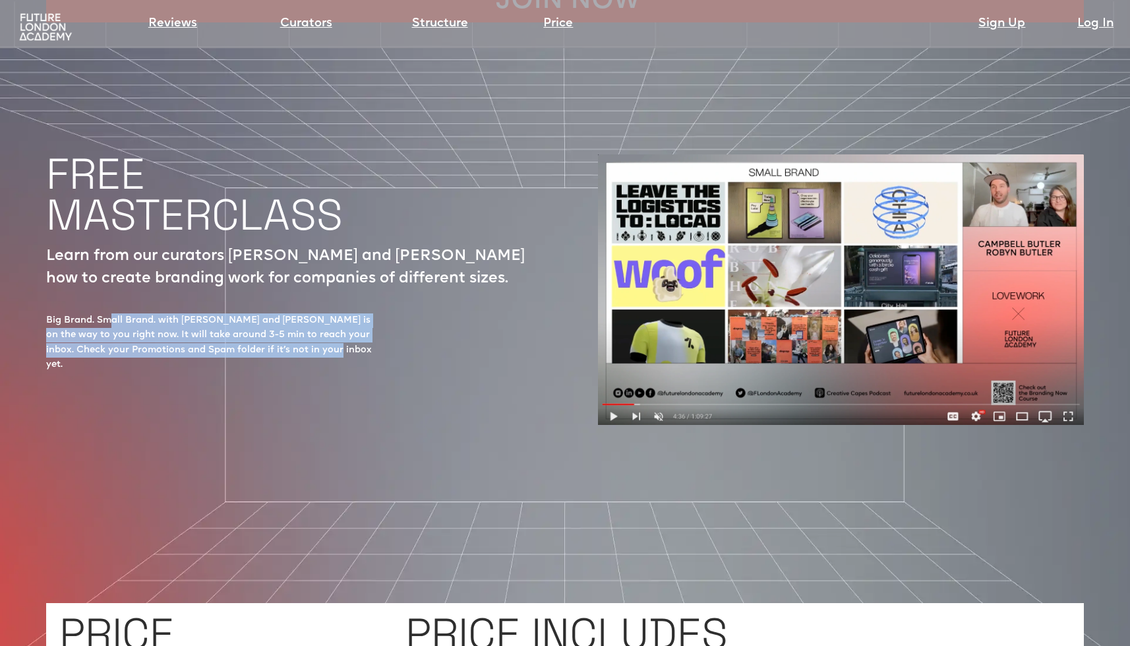
drag, startPoint x: 108, startPoint y: 277, endPoint x: 268, endPoint y: 301, distance: 162.0
click at [293, 313] on div "Big Brand. Small Brand. with Campbell and Robyn Butler is on the way to you rig…" at bounding box center [211, 342] width 330 height 59
click at [268, 313] on div "Big Brand. Small Brand. with Campbell and Robyn Butler is on the way to you rig…" at bounding box center [211, 342] width 330 height 59
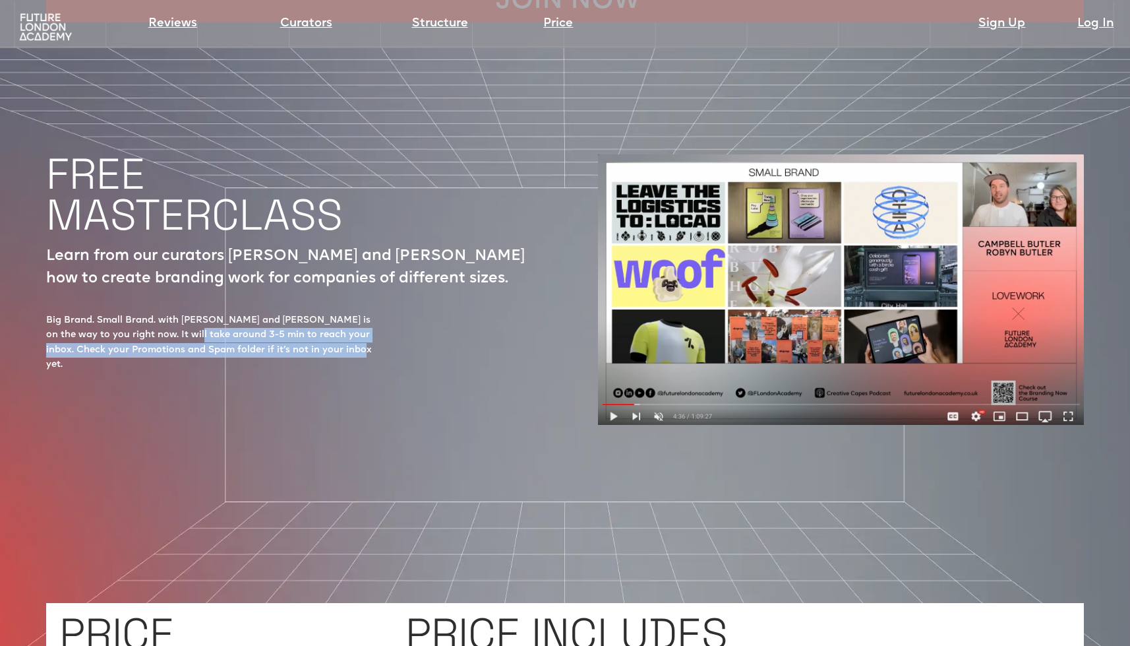
drag, startPoint x: 171, startPoint y: 288, endPoint x: 322, endPoint y: 307, distance: 152.9
click at [322, 313] on div "Big Brand. Small Brand. with Campbell and Robyn Butler is on the way to you rig…" at bounding box center [211, 342] width 330 height 59
click at [309, 313] on div "Big Brand. Small Brand. with Campbell and Robyn Butler is on the way to you rig…" at bounding box center [211, 342] width 330 height 59
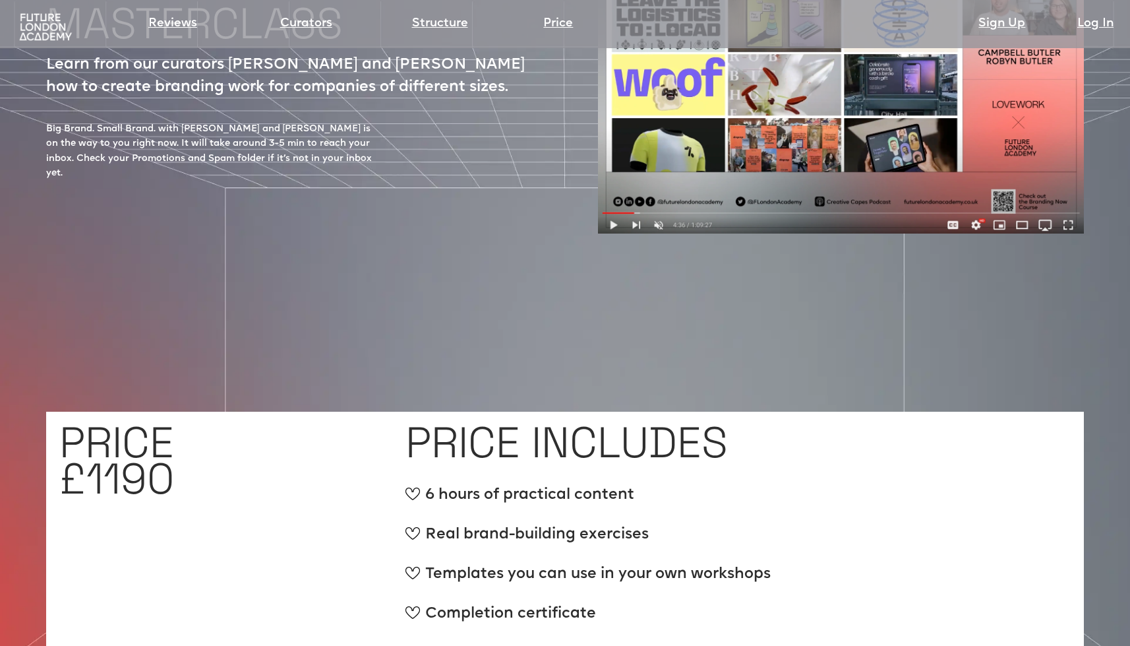
scroll to position [4896, 0]
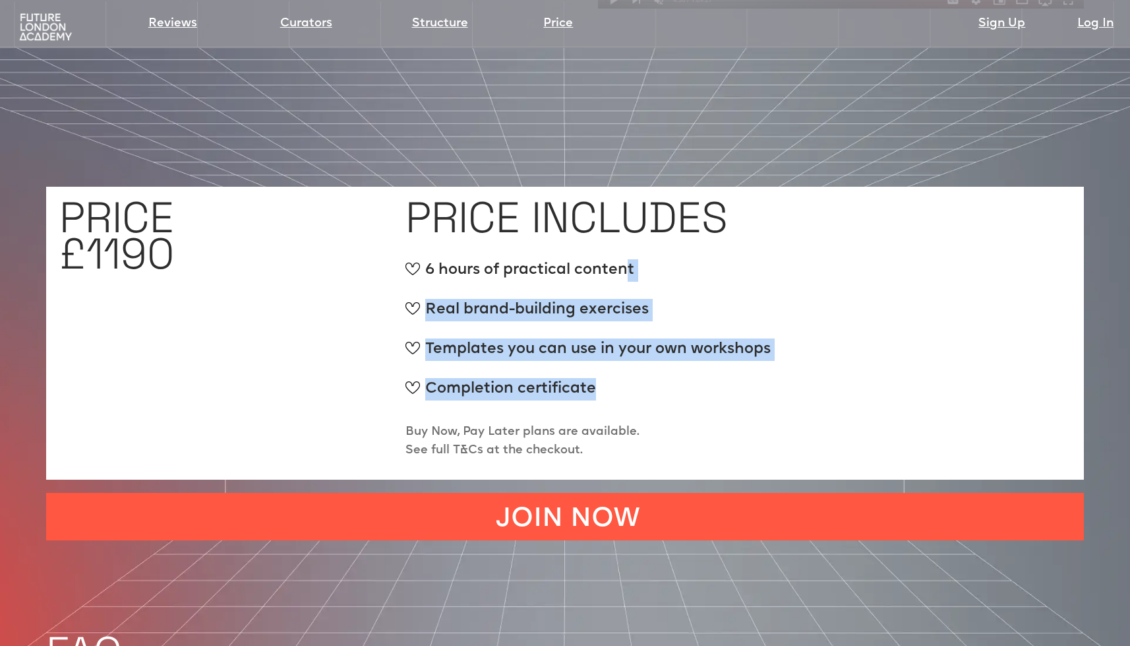
drag, startPoint x: 629, startPoint y: 224, endPoint x: 638, endPoint y: 367, distance: 144.1
click at [638, 367] on ul "6 hours of practical content Real brand-building exercises Templates you can us…" at bounding box center [588, 338] width 365 height 158
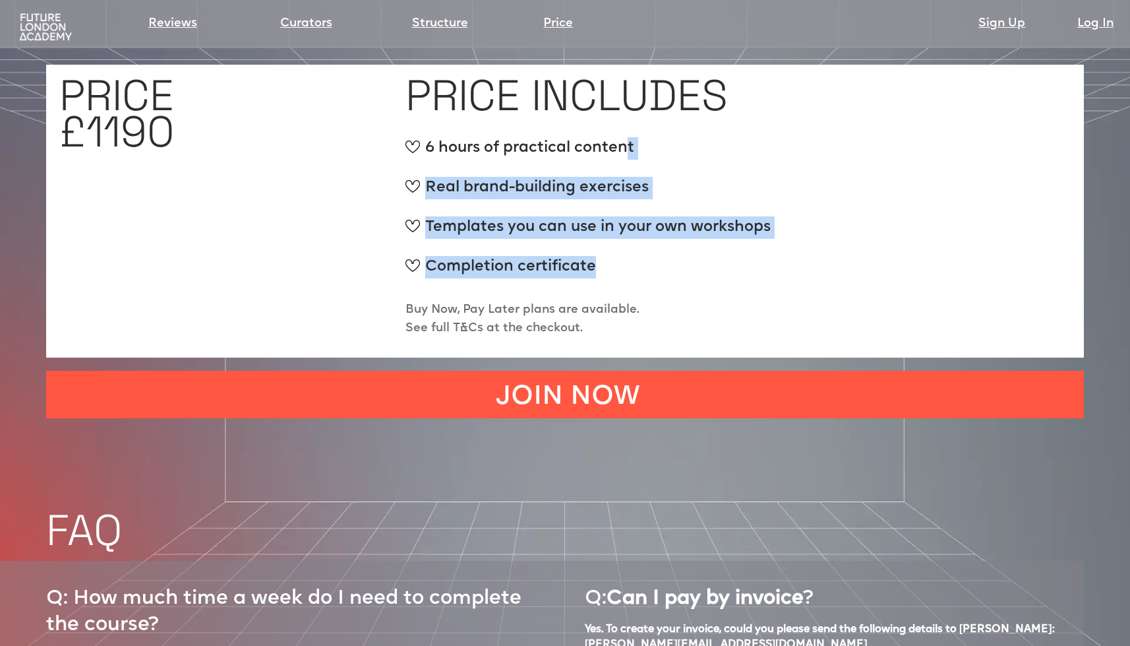
scroll to position [5001, 0]
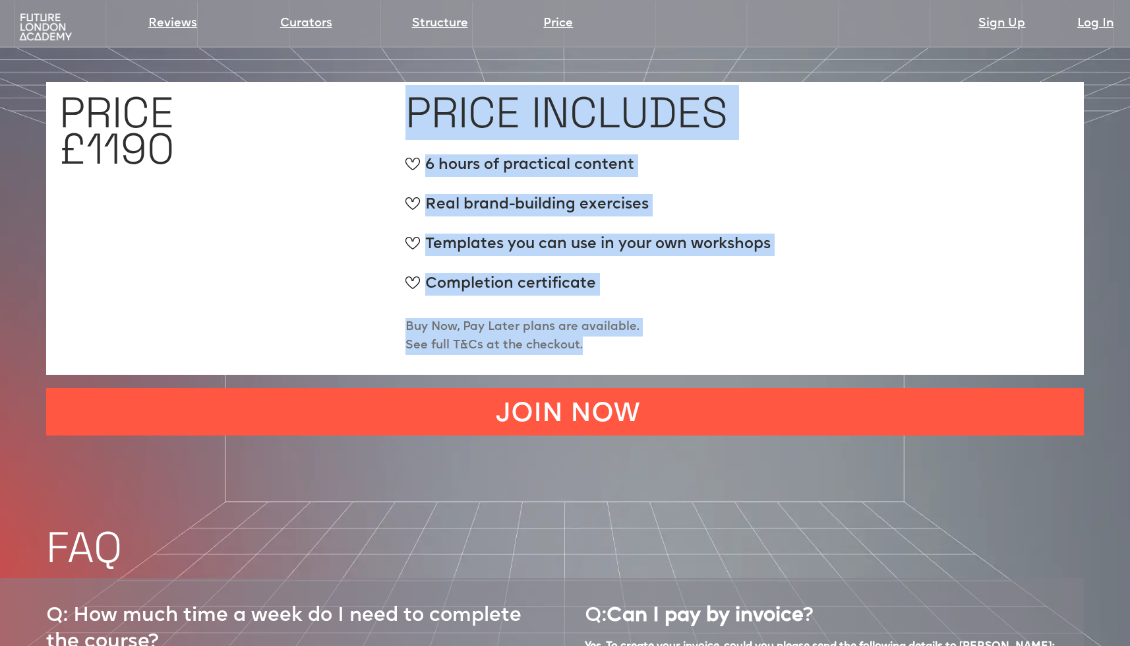
drag, startPoint x: 581, startPoint y: 307, endPoint x: 522, endPoint y: 185, distance: 135.7
click at [332, 124] on div "PRICE £1190 PRICE INCLUDES 6 hours of practical content Real brand-building exe…" at bounding box center [565, 228] width 1038 height 293
click at [566, 233] on div "Templates you can use in your own workshops" at bounding box center [588, 249] width 365 height 33
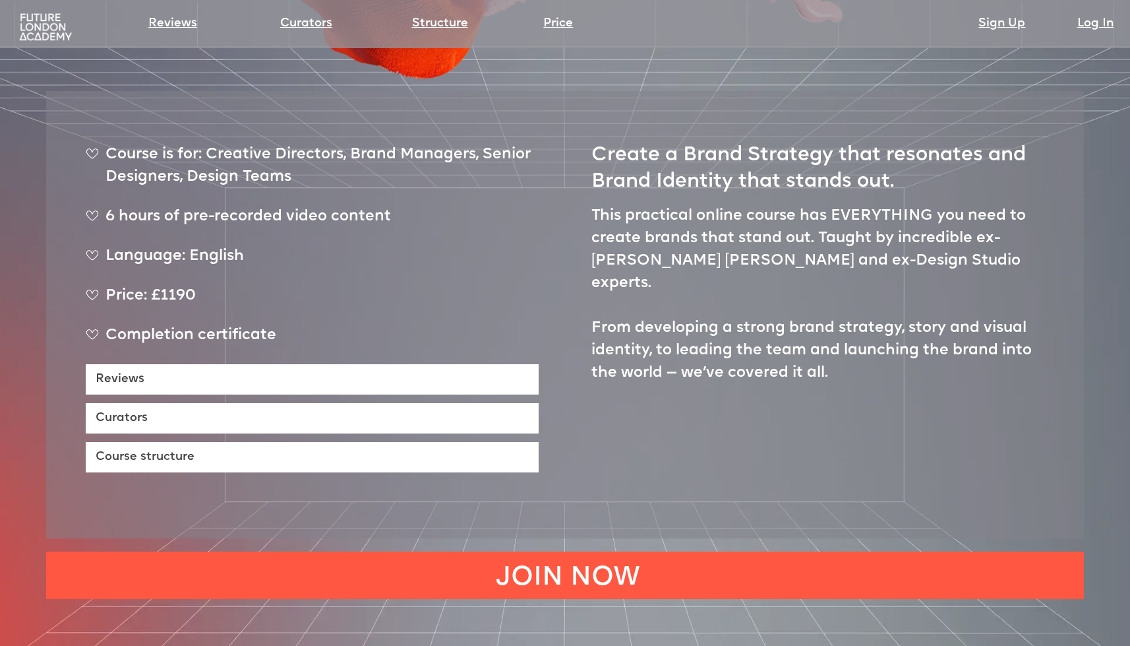
scroll to position [0, 0]
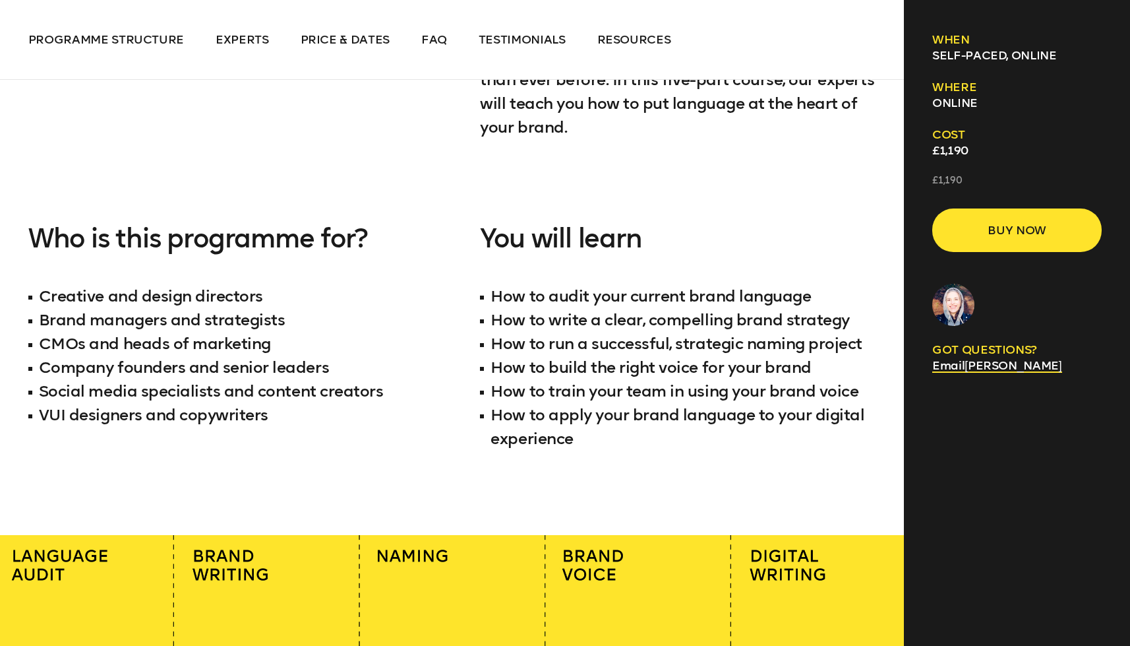
scroll to position [884, 0]
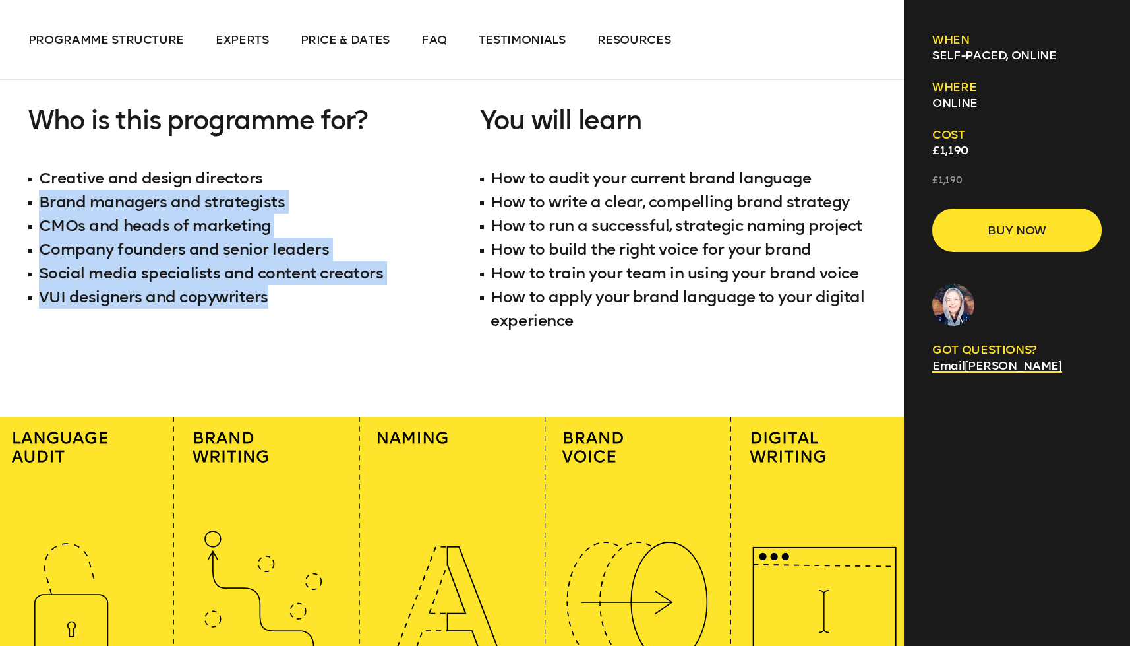
drag, startPoint x: 284, startPoint y: 179, endPoint x: 400, endPoint y: 284, distance: 157.4
click at [399, 285] on ul "Creative and design directors Brand managers and strategists CMOs and heads of …" at bounding box center [226, 237] width 396 height 142
click at [400, 284] on li "Social media specialists and content creators" at bounding box center [226, 273] width 396 height 24
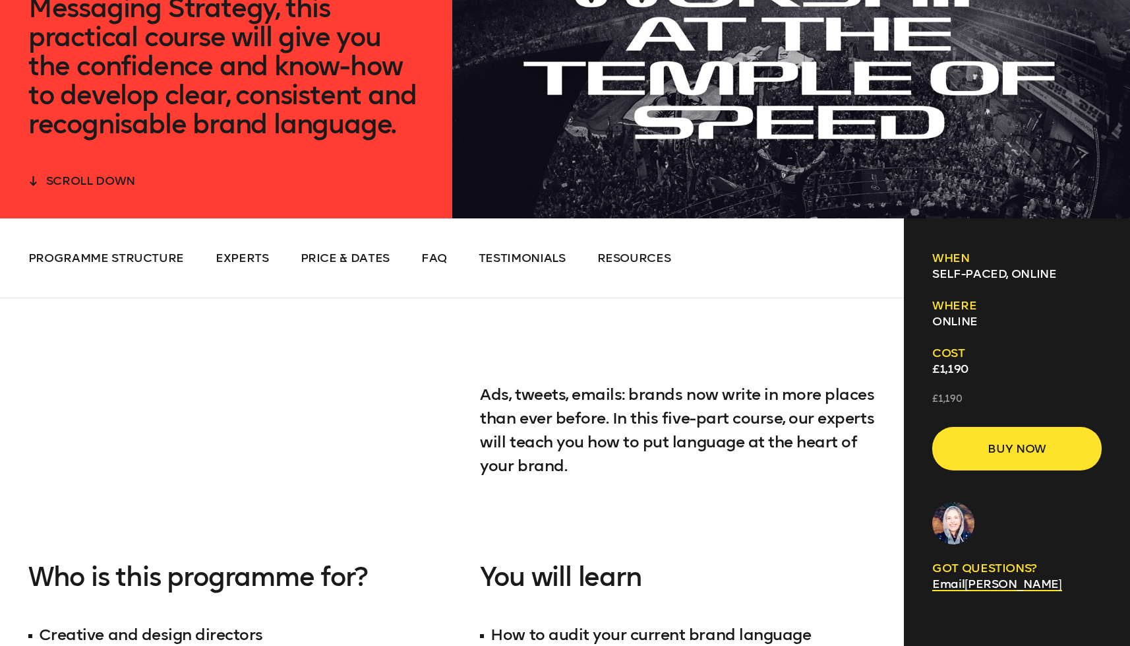
scroll to position [0, 0]
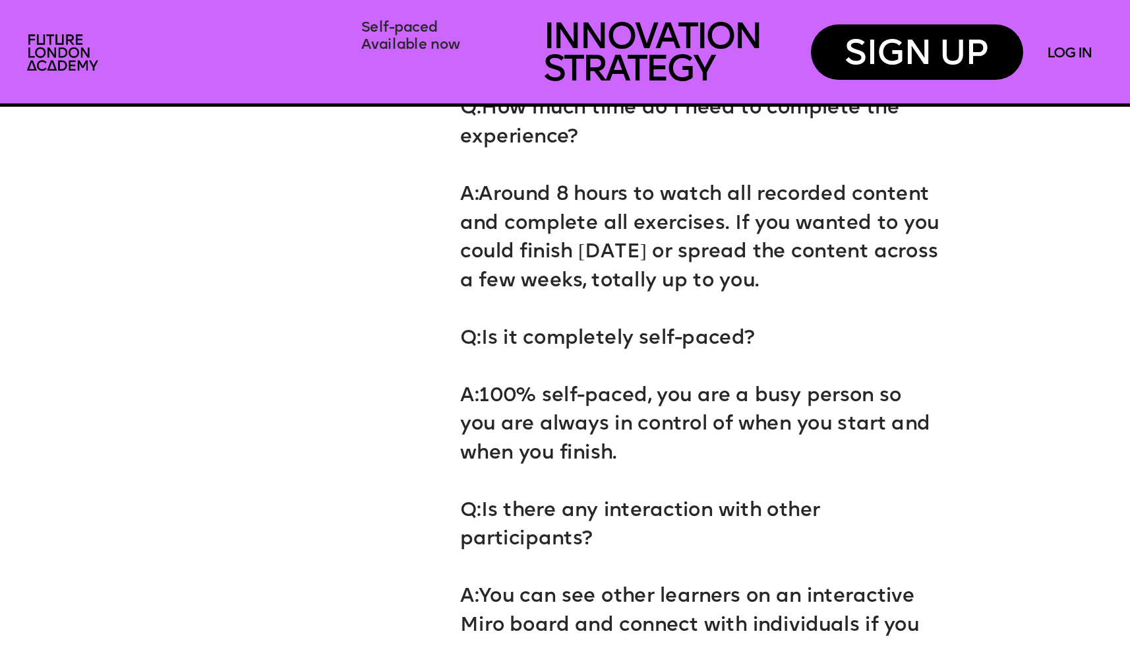
scroll to position [7012, 0]
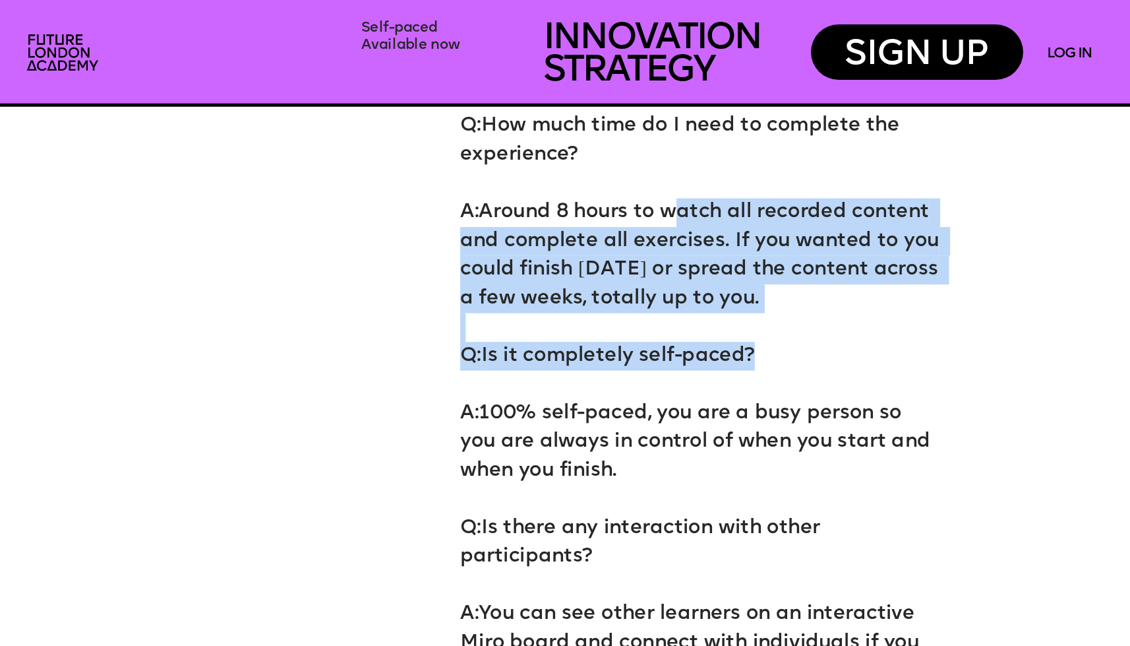
drag, startPoint x: 778, startPoint y: 240, endPoint x: 712, endPoint y: 369, distance: 144.8
click at [743, 257] on p "A: Around 8 hours to watch all recorded content and complete all exercises. If …" at bounding box center [700, 241] width 481 height 144
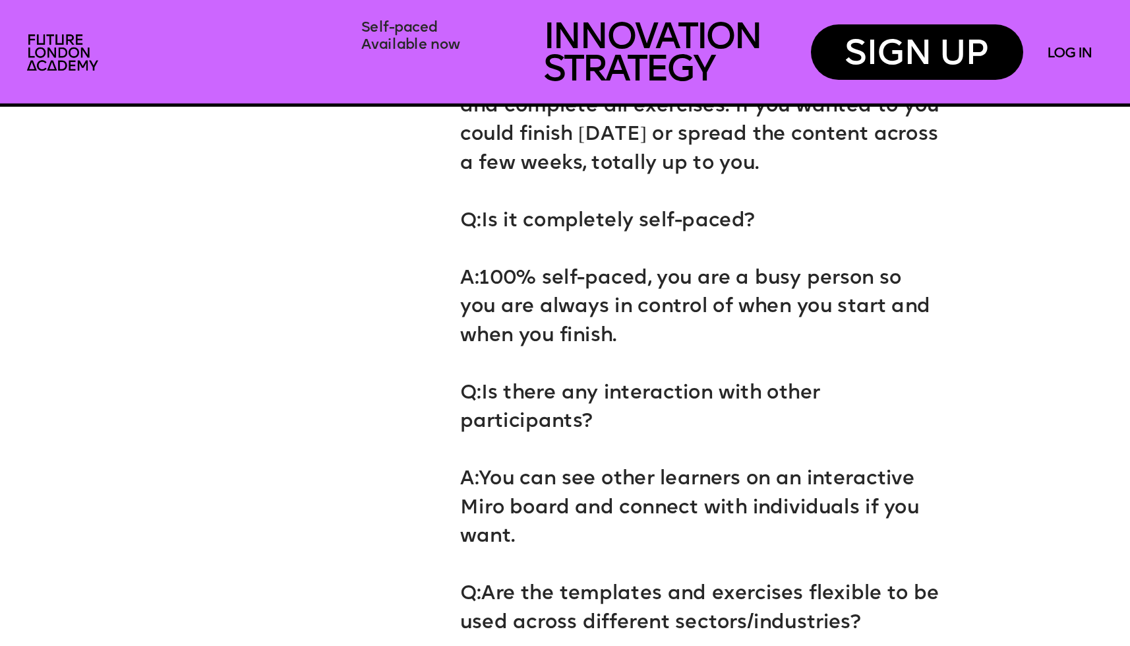
scroll to position [7162, 0]
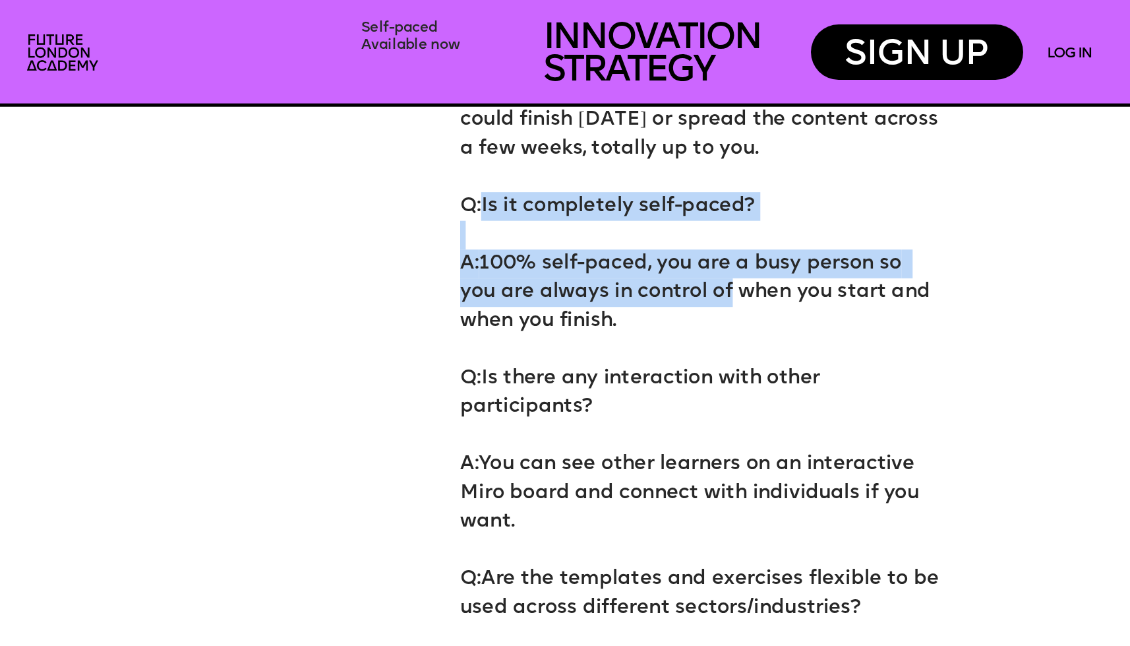
drag, startPoint x: 486, startPoint y: 206, endPoint x: 722, endPoint y: 296, distance: 252.6
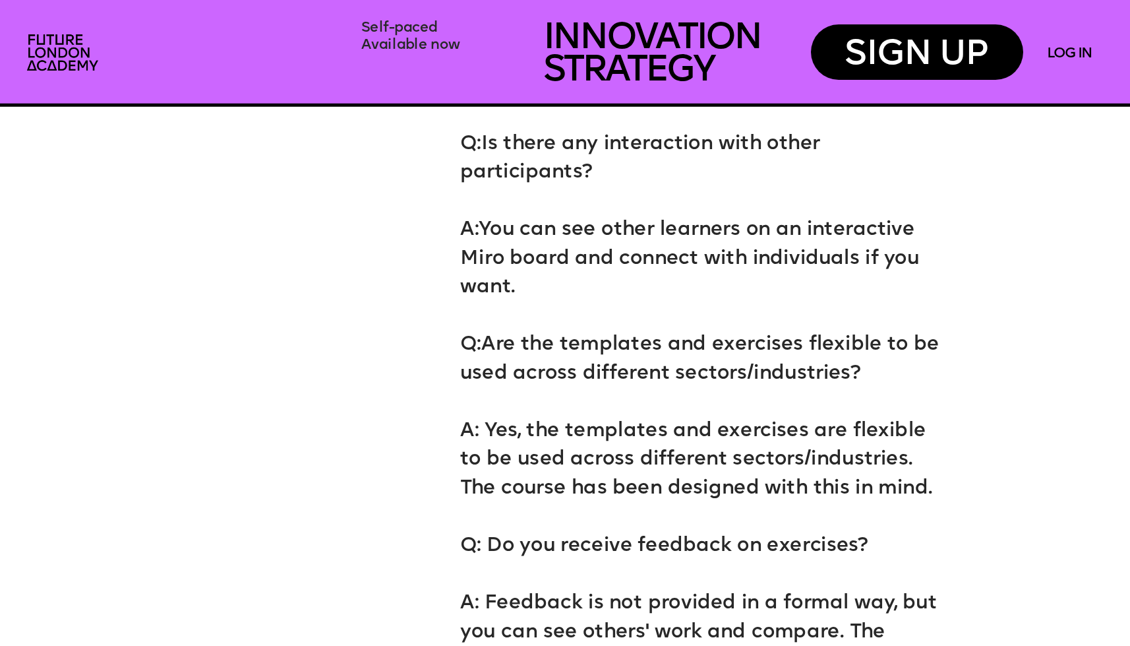
scroll to position [7400, 0]
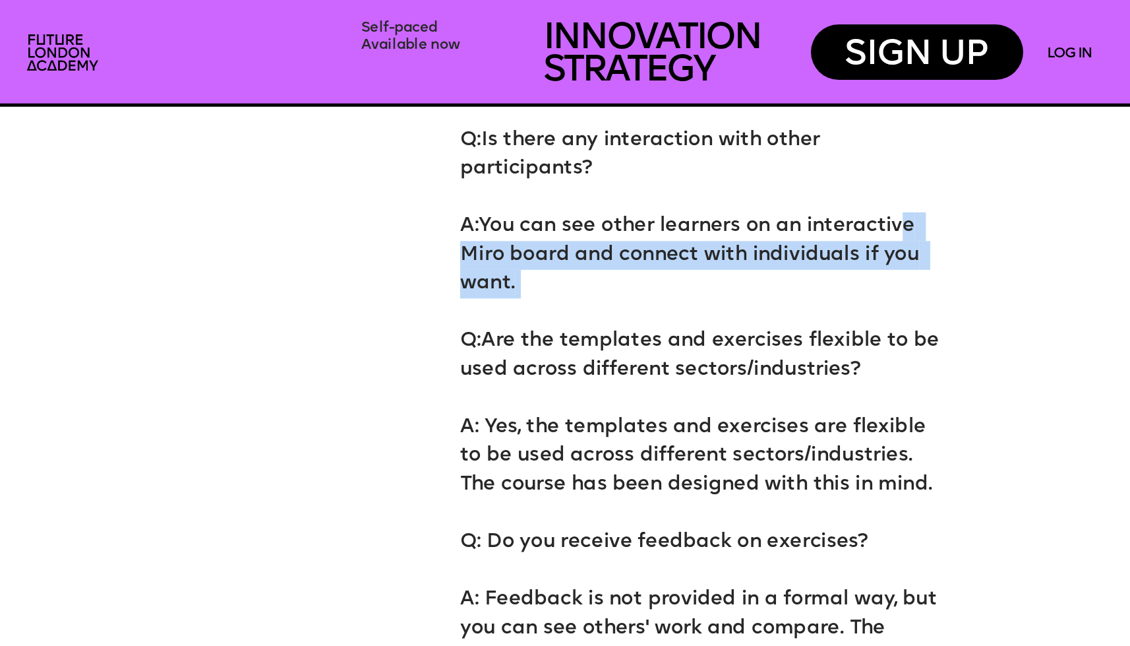
drag, startPoint x: 909, startPoint y: 223, endPoint x: 776, endPoint y: 303, distance: 155.3
click at [776, 303] on p "A: You can see other learners on an interactive Miro board and connect with ind…" at bounding box center [700, 283] width 481 height 201
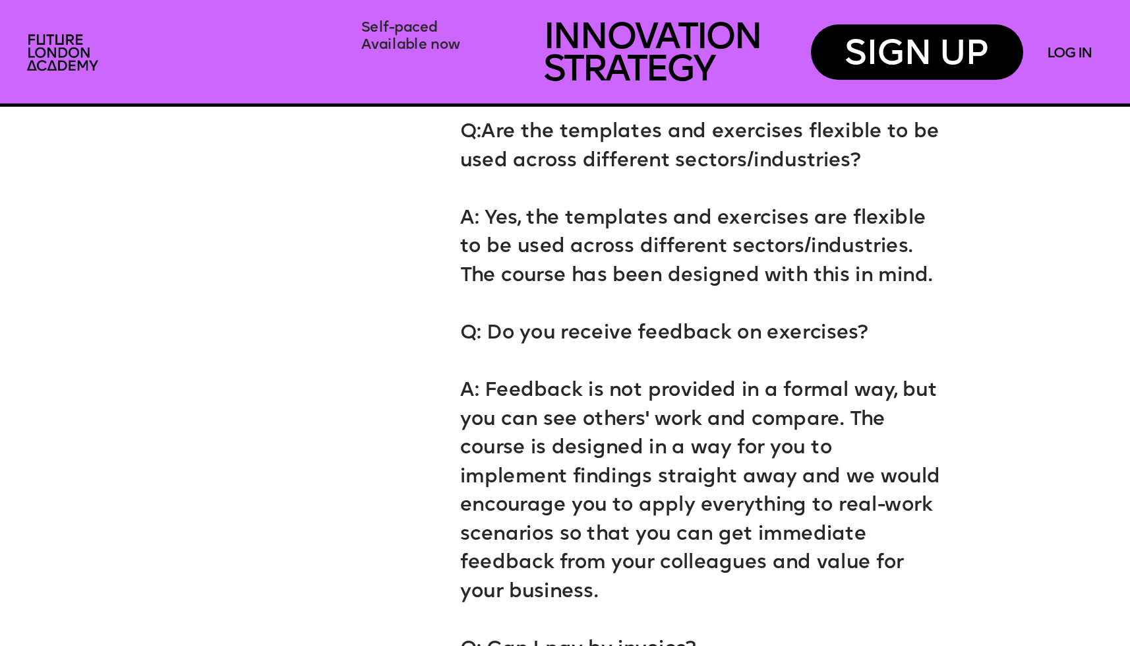
scroll to position [7609, 0]
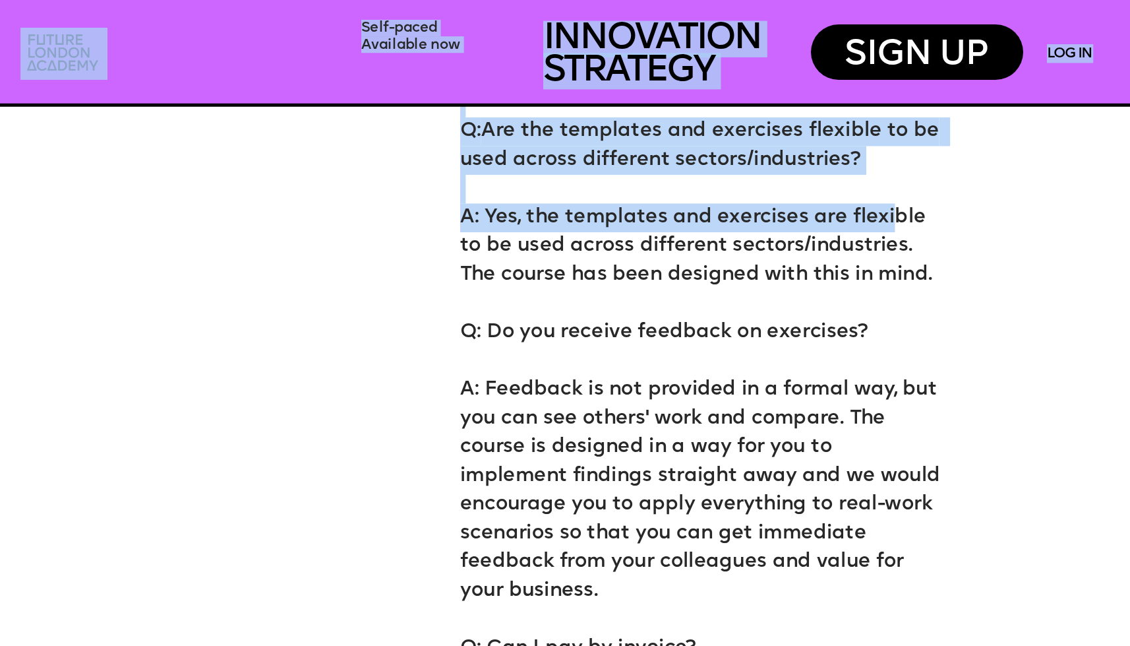
drag, startPoint x: 894, startPoint y: 129, endPoint x: 886, endPoint y: 213, distance: 84.8
click at [662, 222] on p "A: Yes, the templates and exercises are flexible to be used across different se…" at bounding box center [700, 231] width 481 height 115
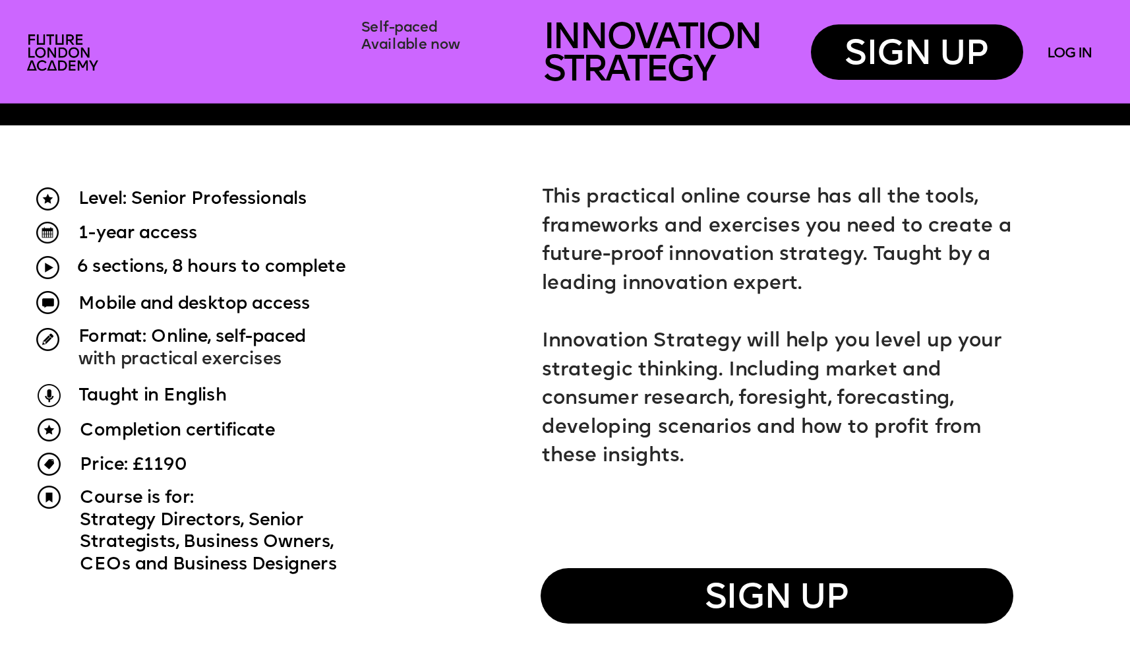
scroll to position [998, 0]
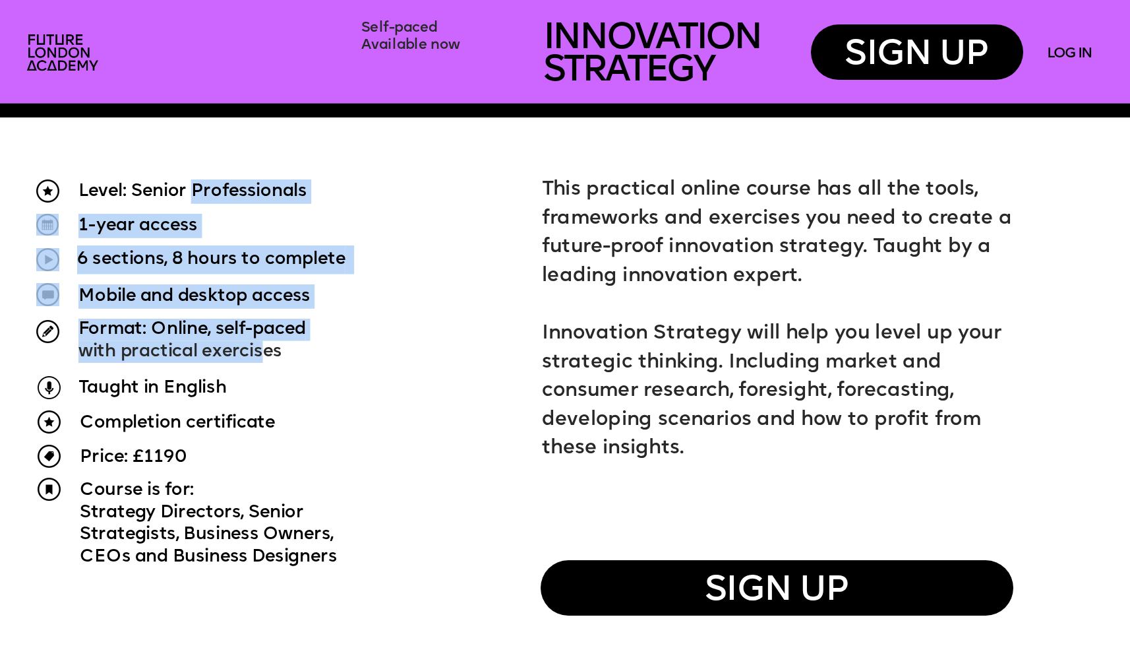
drag, startPoint x: 191, startPoint y: 190, endPoint x: 268, endPoint y: 340, distance: 169.3
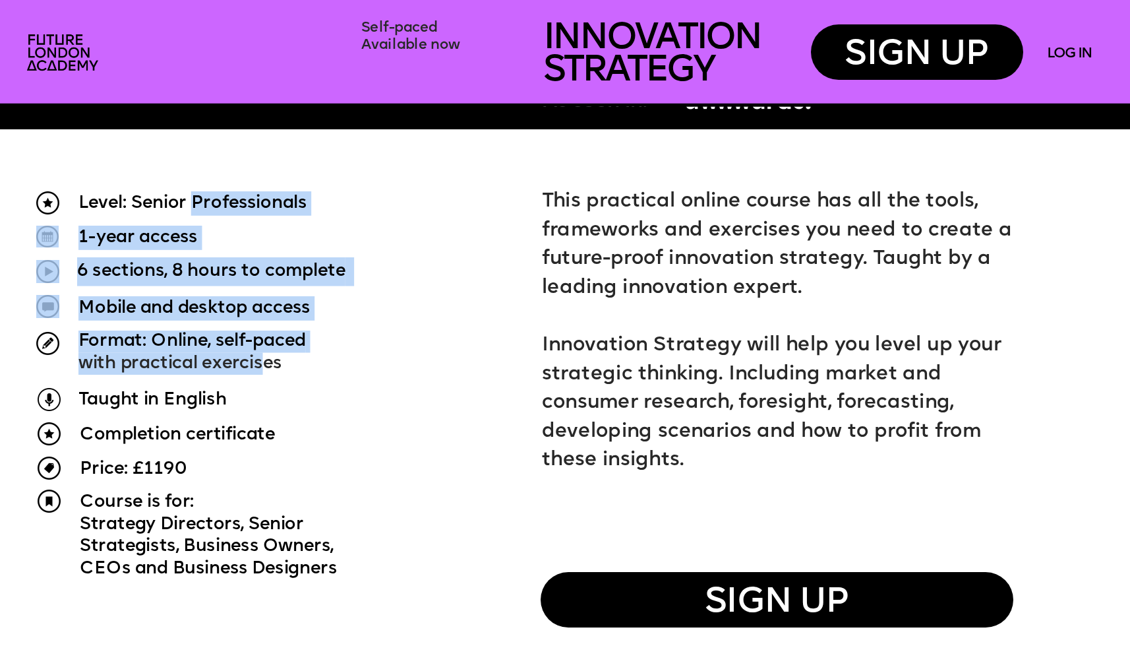
scroll to position [976, 0]
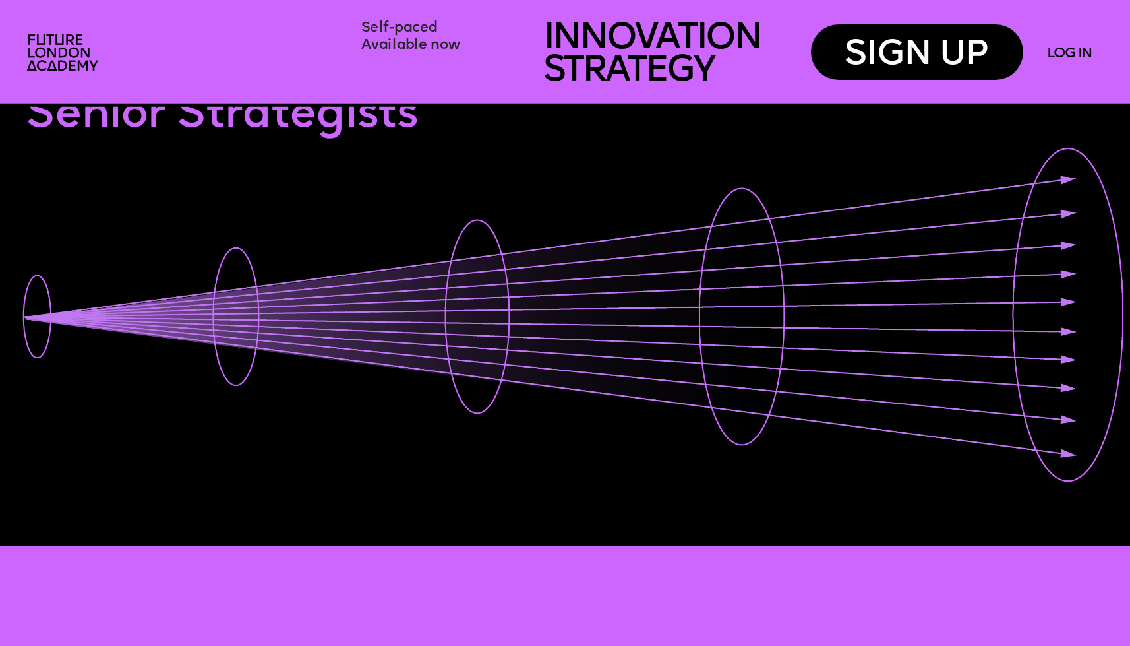
scroll to position [0, 0]
